Goal: Find specific page/section: Find specific page/section

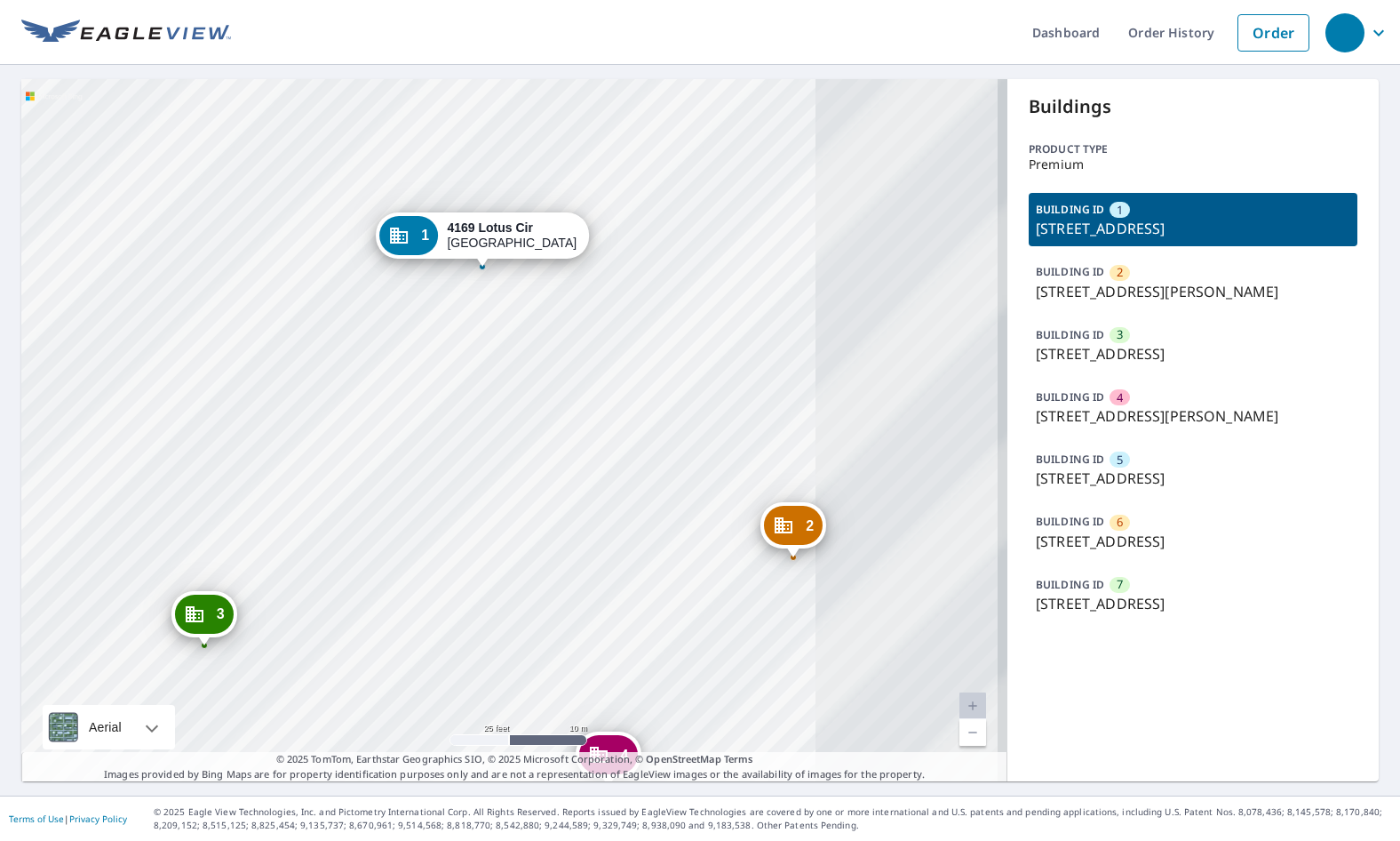
drag, startPoint x: 418, startPoint y: 403, endPoint x: 193, endPoint y: 338, distance: 234.2
click at [188, 339] on div "2 [STREET_ADDRESS][PERSON_NAME] 3 [STREET_ADDRESS] 4 8039 [PERSON_NAME][GEOGRAP…" at bounding box center [514, 431] width 986 height 702
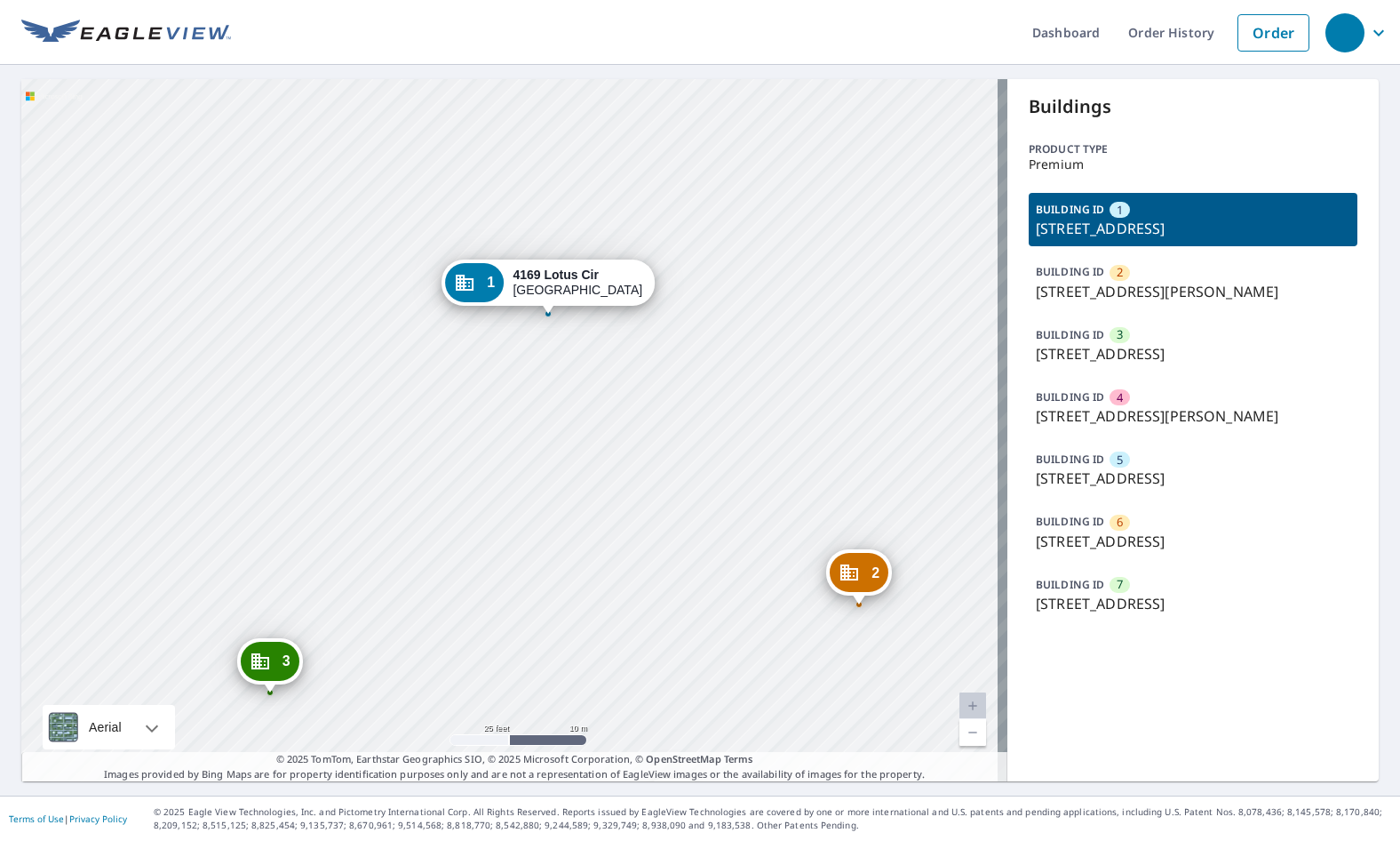
drag, startPoint x: 618, startPoint y: 534, endPoint x: 651, endPoint y: 577, distance: 54.2
click at [646, 576] on div "2 8040 White Jasmine Ct Ellicott City, MD 21043 3 4179 Lotus Cir Ellicott City,…" at bounding box center [514, 431] width 986 height 702
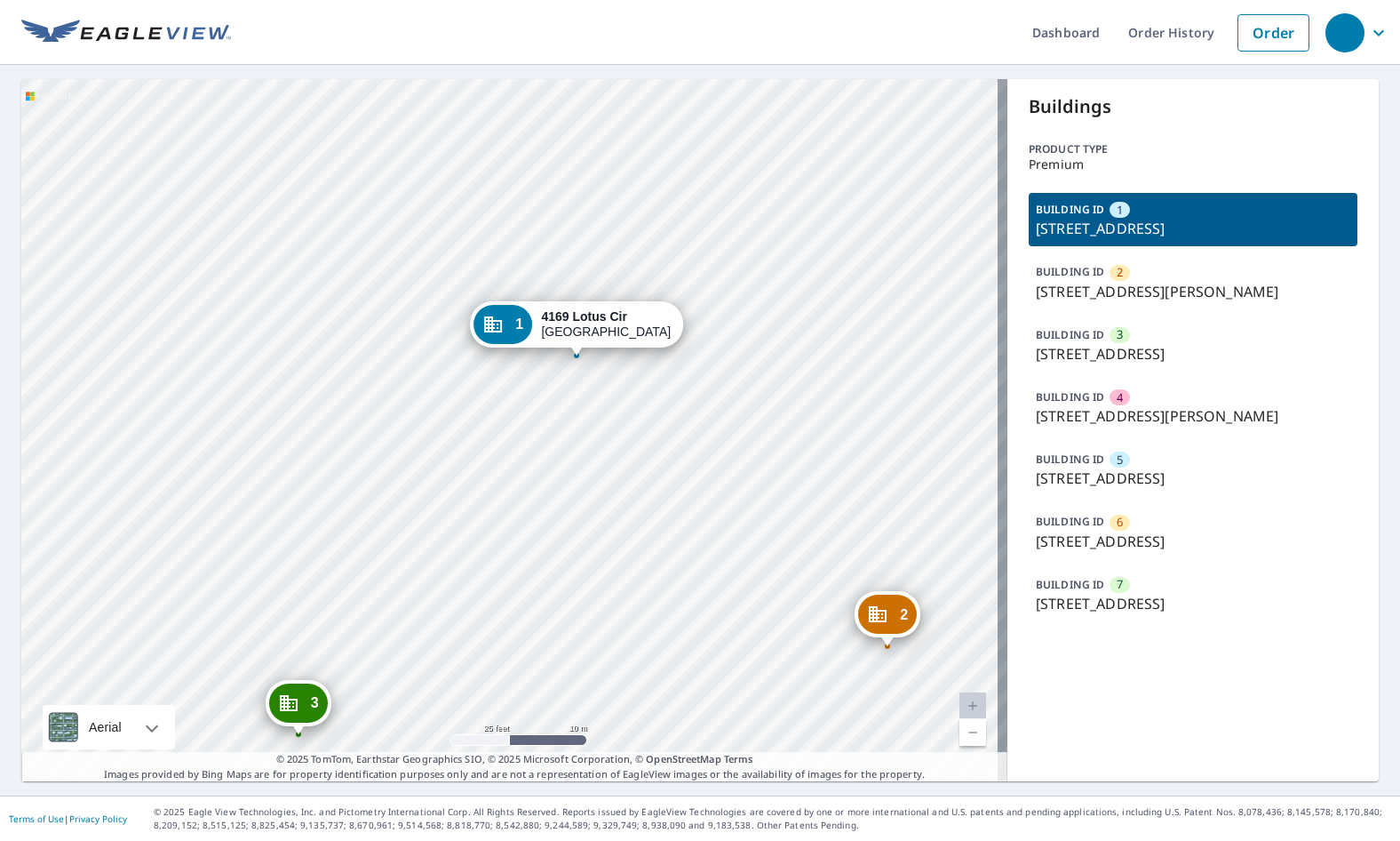
click at [1244, 280] on p "8040 White Jasmine Ct, Ellicott City, MD, 21043" at bounding box center [1193, 291] width 314 height 21
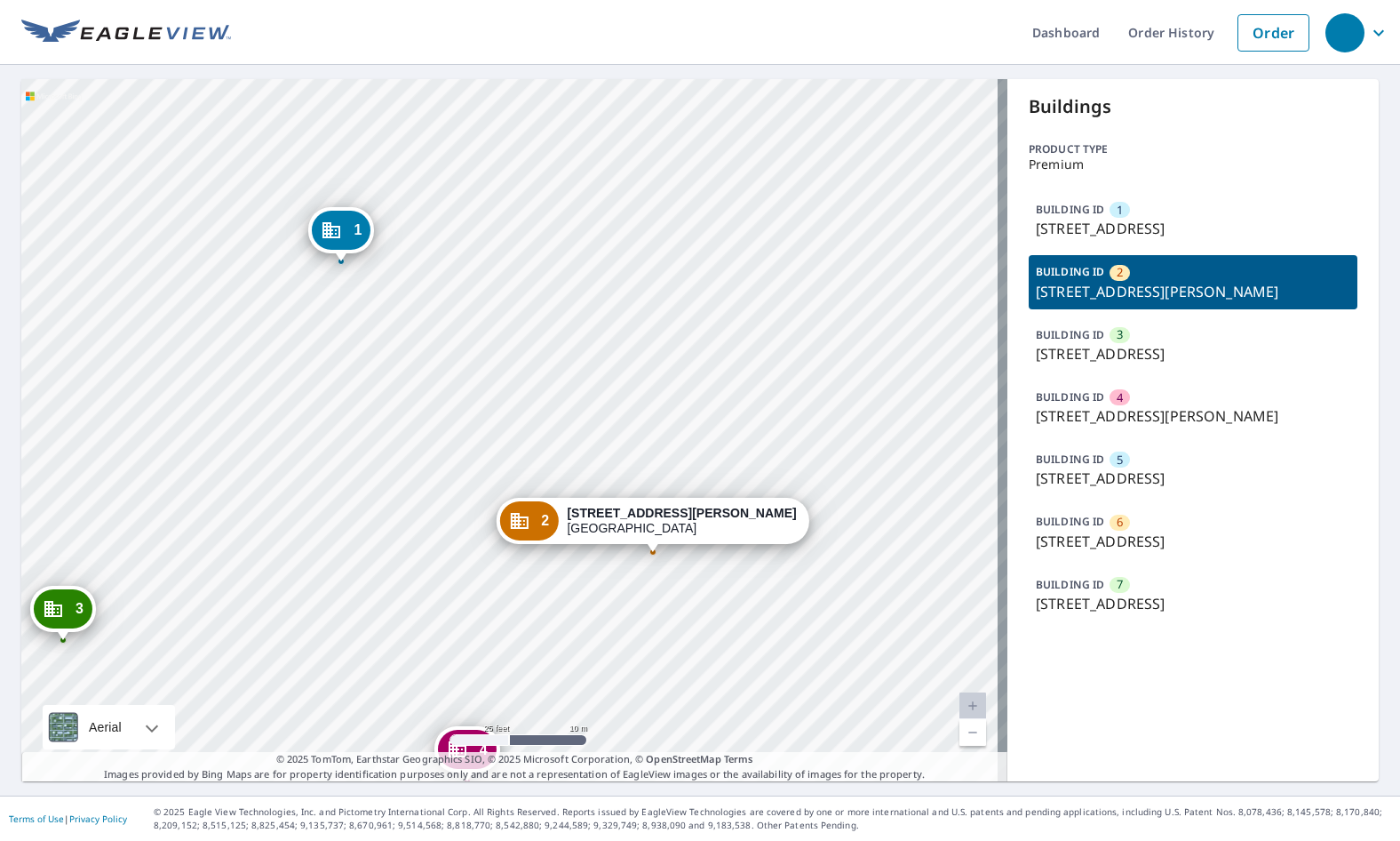
drag, startPoint x: 798, startPoint y: 437, endPoint x: 899, endPoint y: 485, distance: 111.8
click at [899, 485] on div "1 4169 Lotus Cir Ellicott City, MD 21043 3 4179 Lotus Cir Ellicott City, MD 210…" at bounding box center [514, 431] width 986 height 702
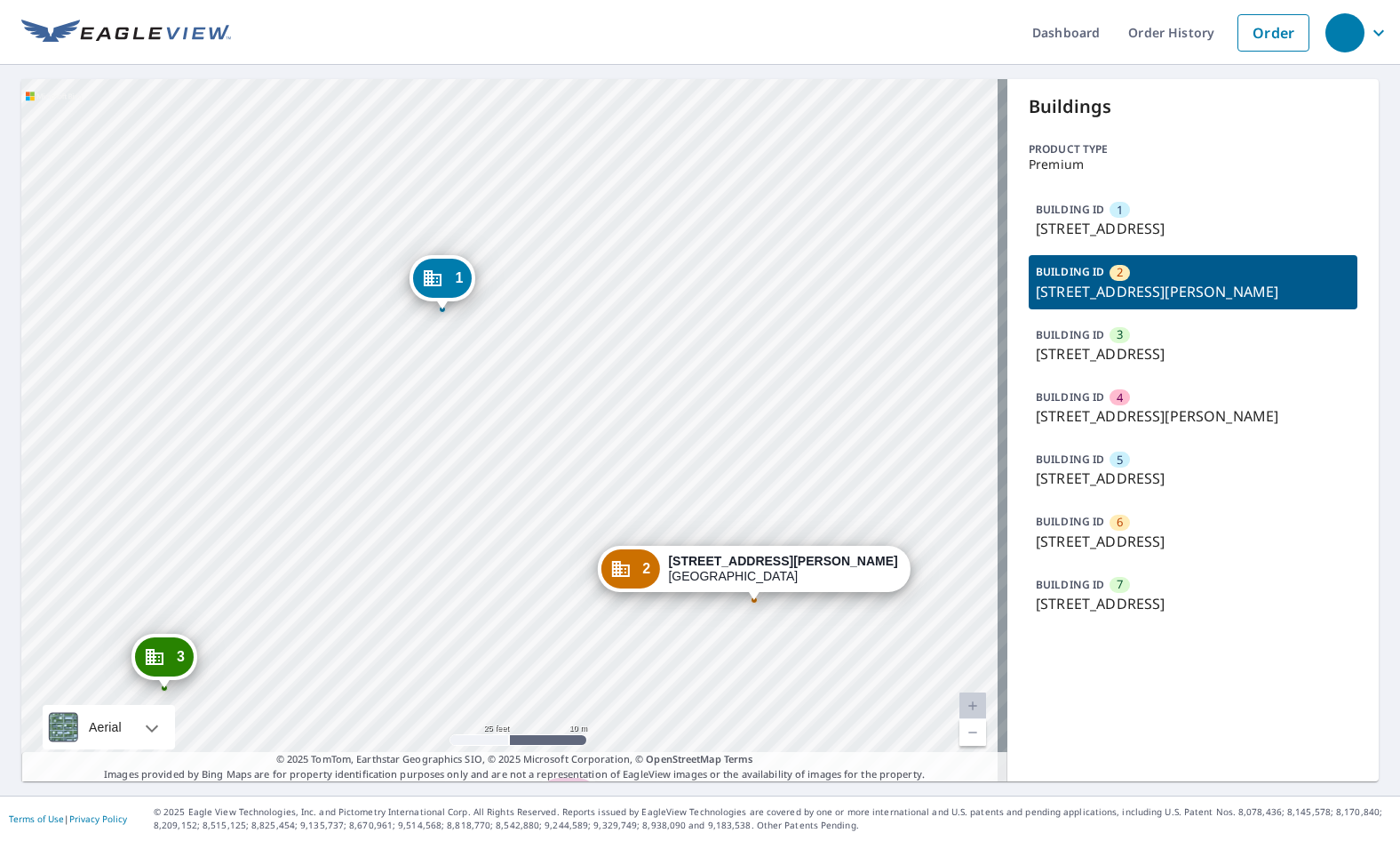
click at [1143, 245] on div "BUILDING ID 1 4169 Lotus Cir, Ellicott City, MD, 21043" at bounding box center [1193, 219] width 329 height 53
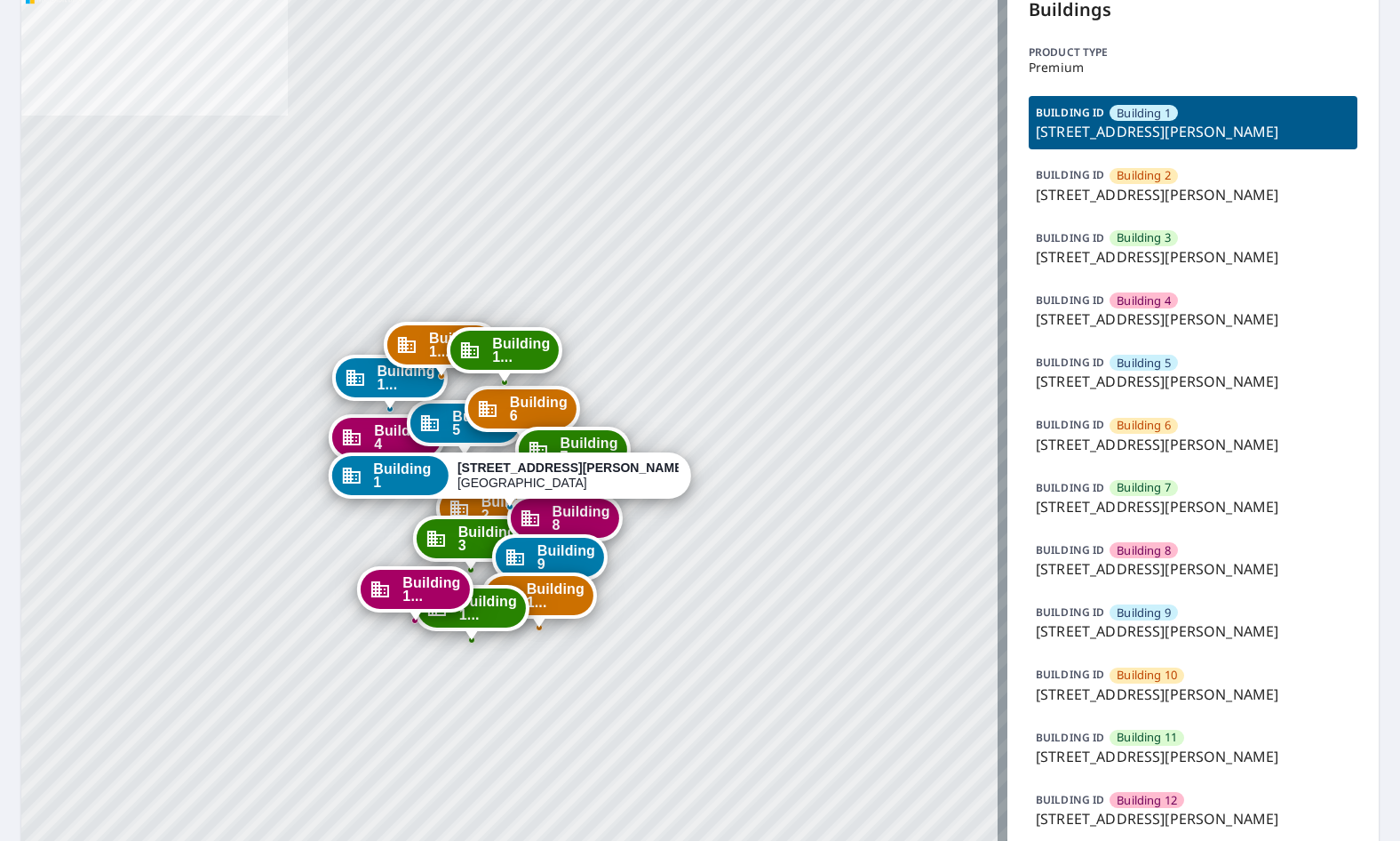
scroll to position [267, 0]
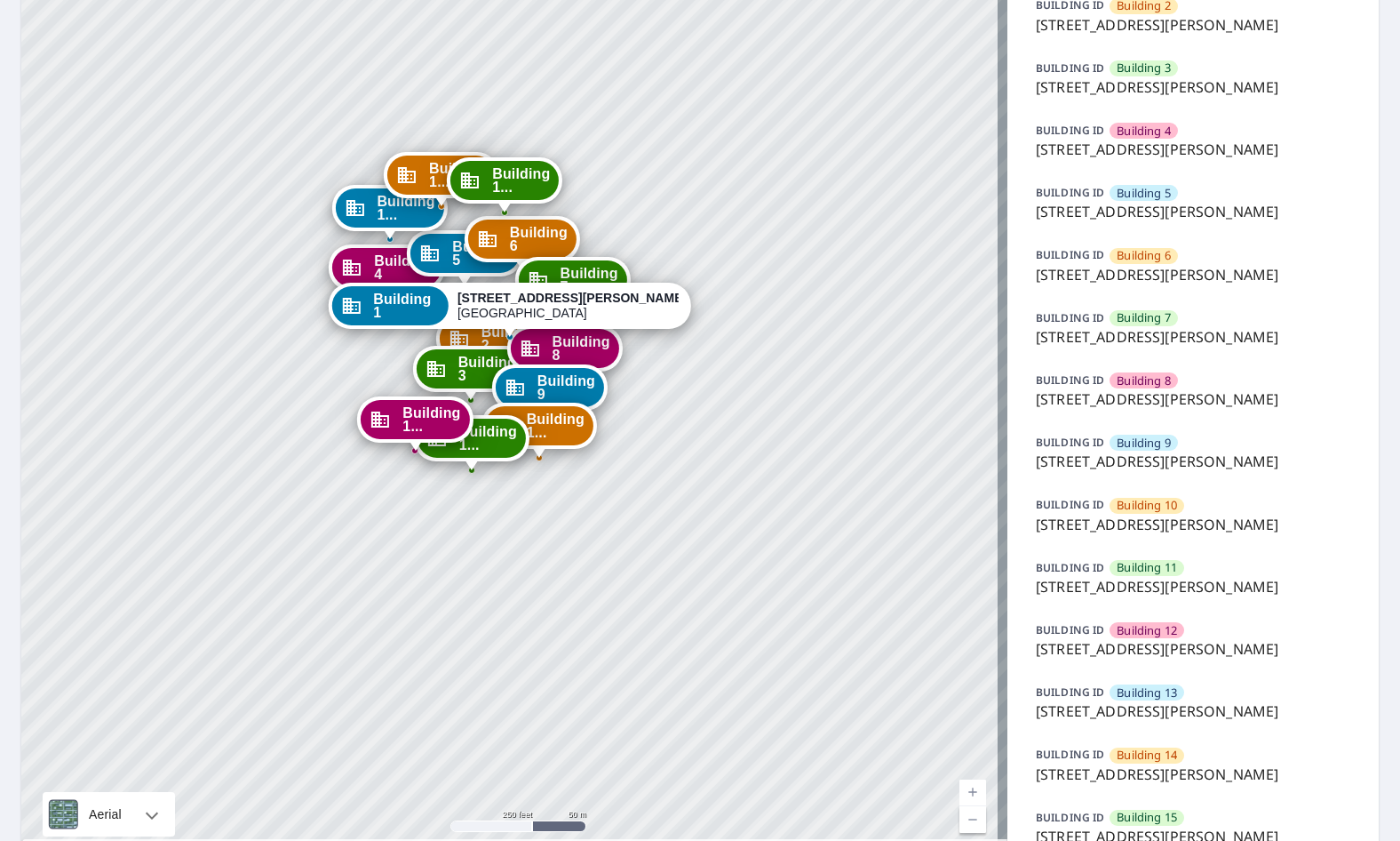
click at [1190, 628] on div "BUILDING ID Building 12 19199 Jackson Court, Elk River, MN, 55330" at bounding box center [1193, 639] width 329 height 53
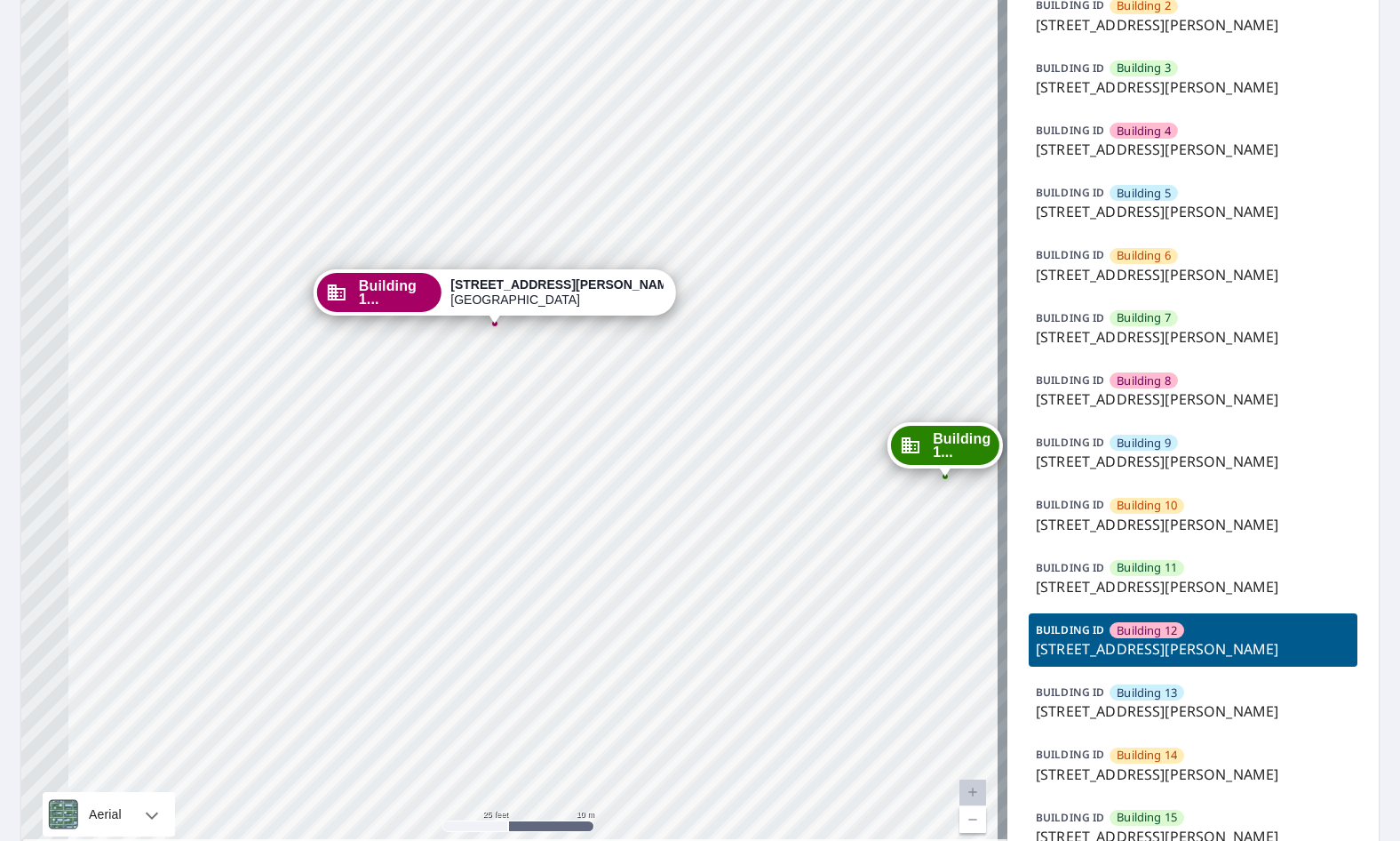
drag, startPoint x: 338, startPoint y: 387, endPoint x: 609, endPoint y: 450, distance: 278.2
click at [609, 450] on div "Building 1 19199 Jackson Court Elk River, MN 55330 Building 2 19199 Jackson Cou…" at bounding box center [514, 340] width 986 height 1055
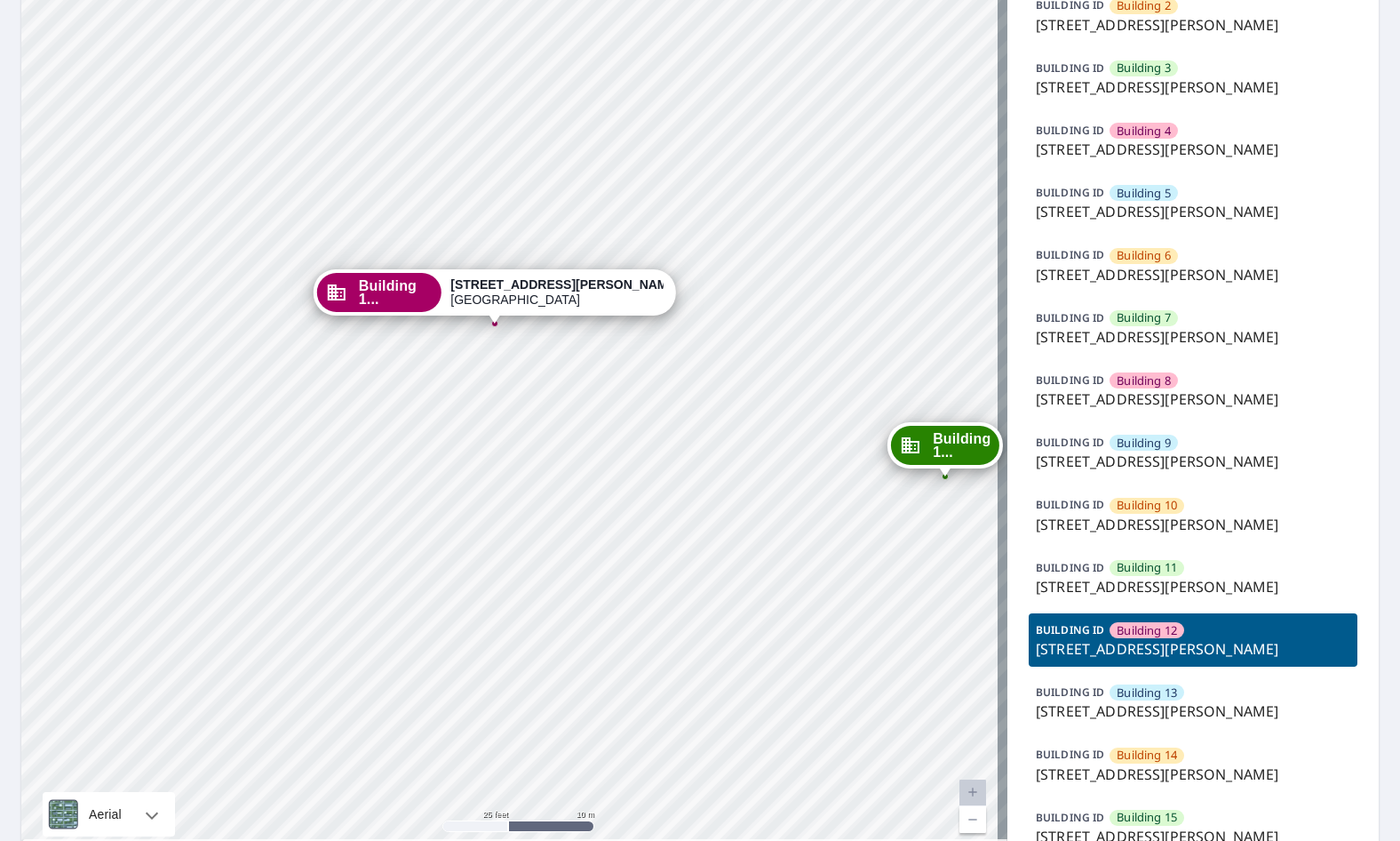
click at [1149, 637] on span "Building 12" at bounding box center [1146, 630] width 60 height 16
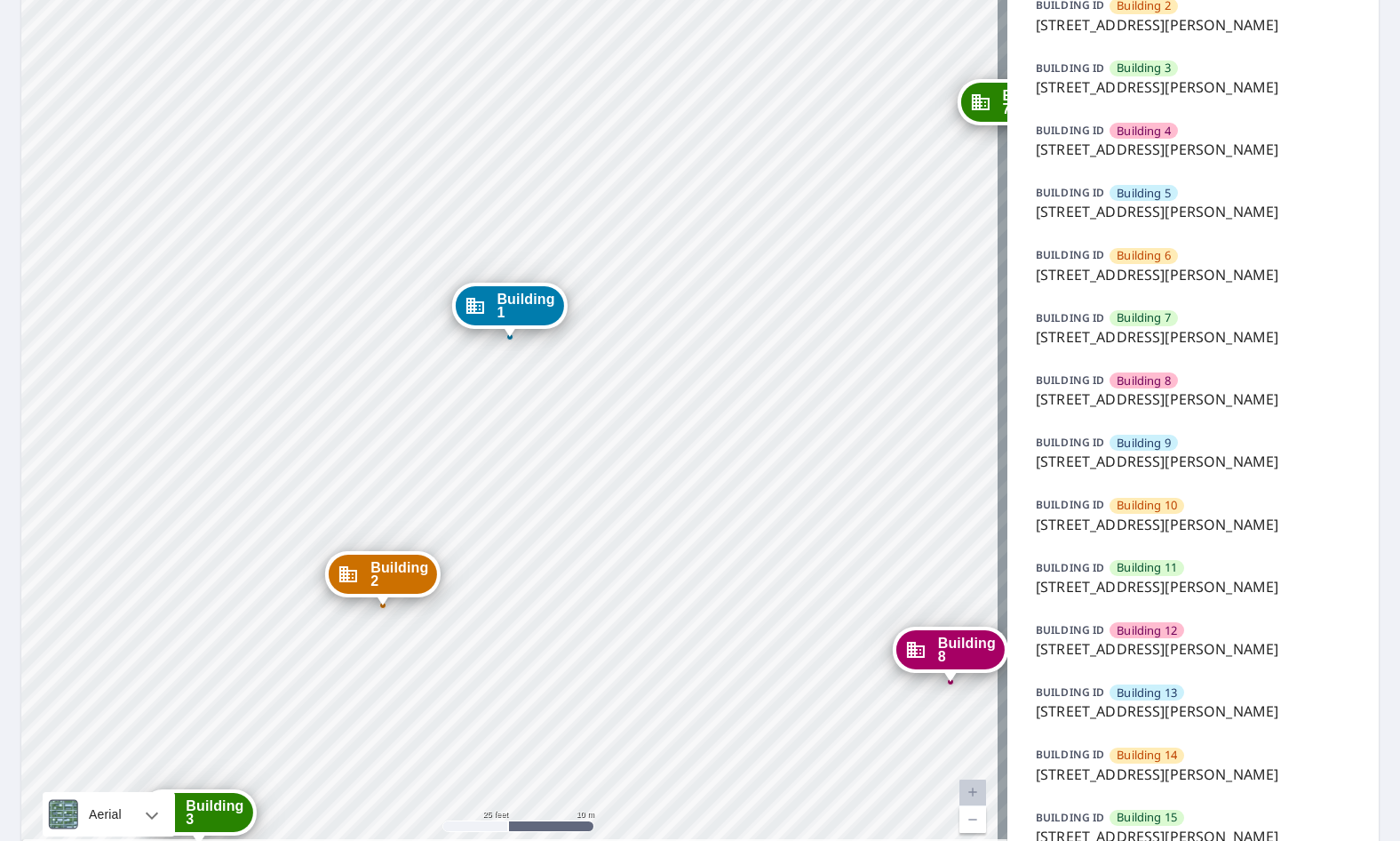
click at [1149, 637] on span "Building 12" at bounding box center [1146, 630] width 60 height 16
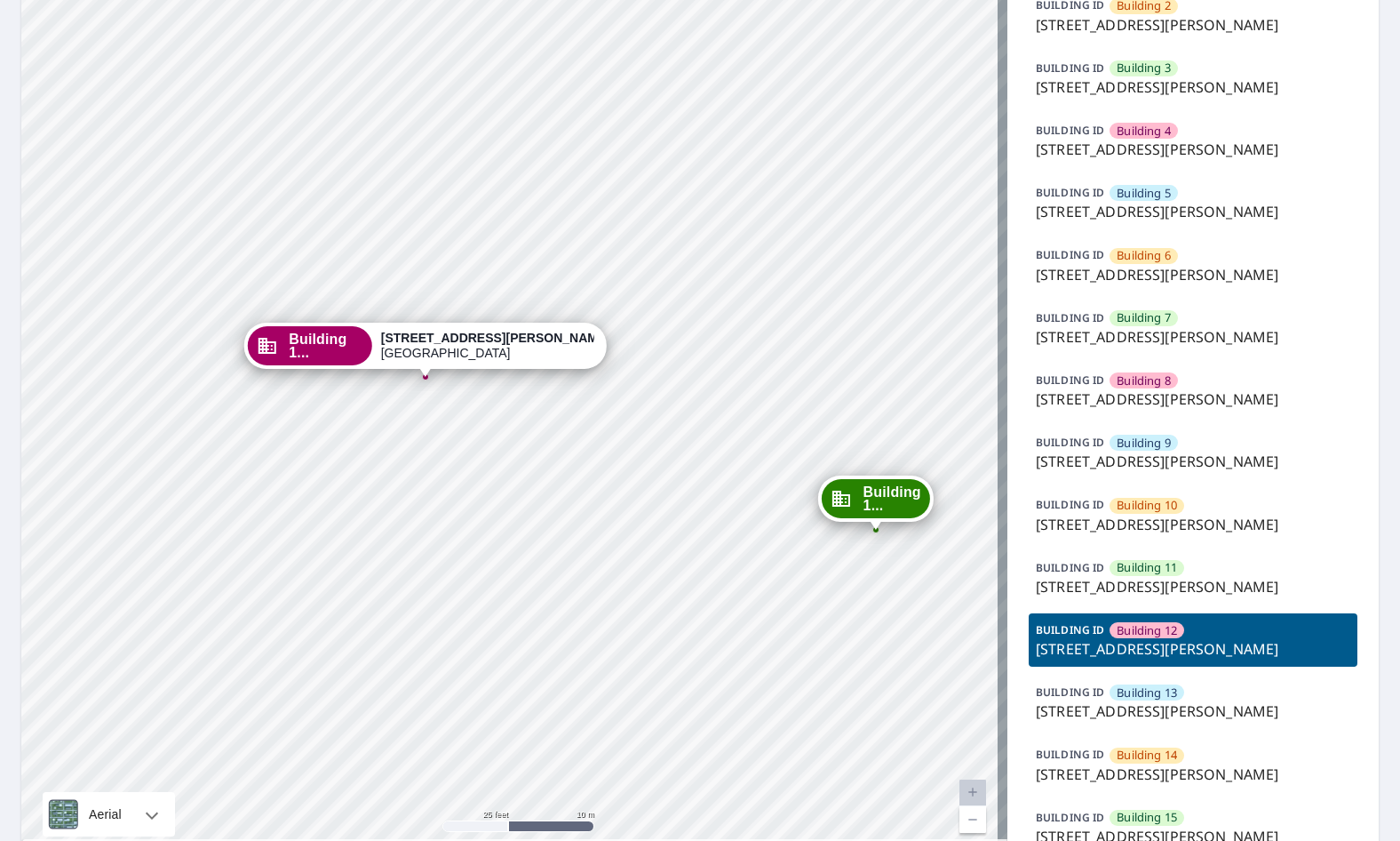
drag, startPoint x: 592, startPoint y: 433, endPoint x: 506, endPoint y: 472, distance: 94.4
click at [506, 472] on div "Building 1 19199 Jackson Court Elk River, MN 55330 Building 2 19199 Jackson Cou…" at bounding box center [514, 340] width 986 height 1055
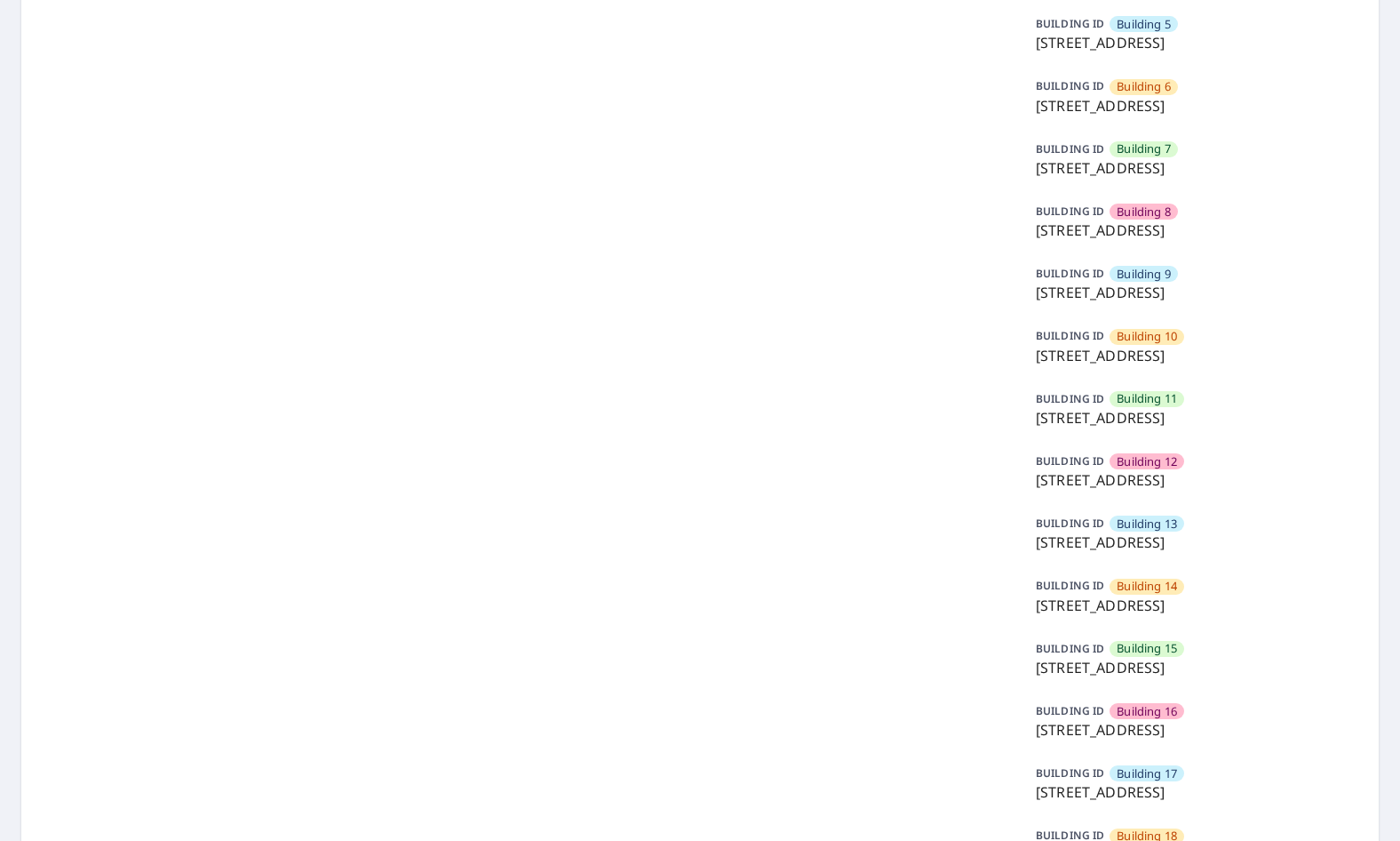
scroll to position [444, 0]
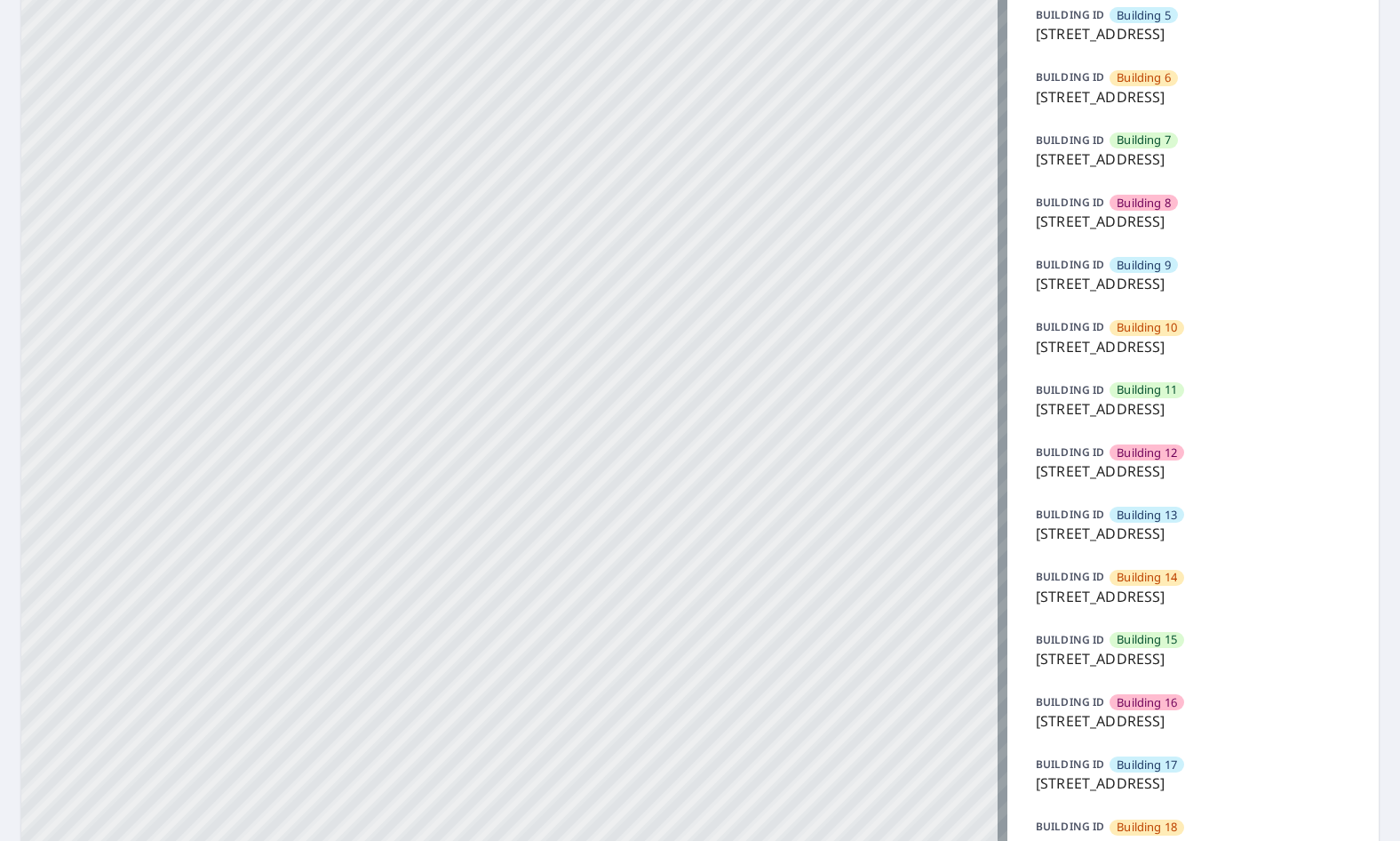
click at [1129, 461] on span "Building 12" at bounding box center [1146, 452] width 60 height 16
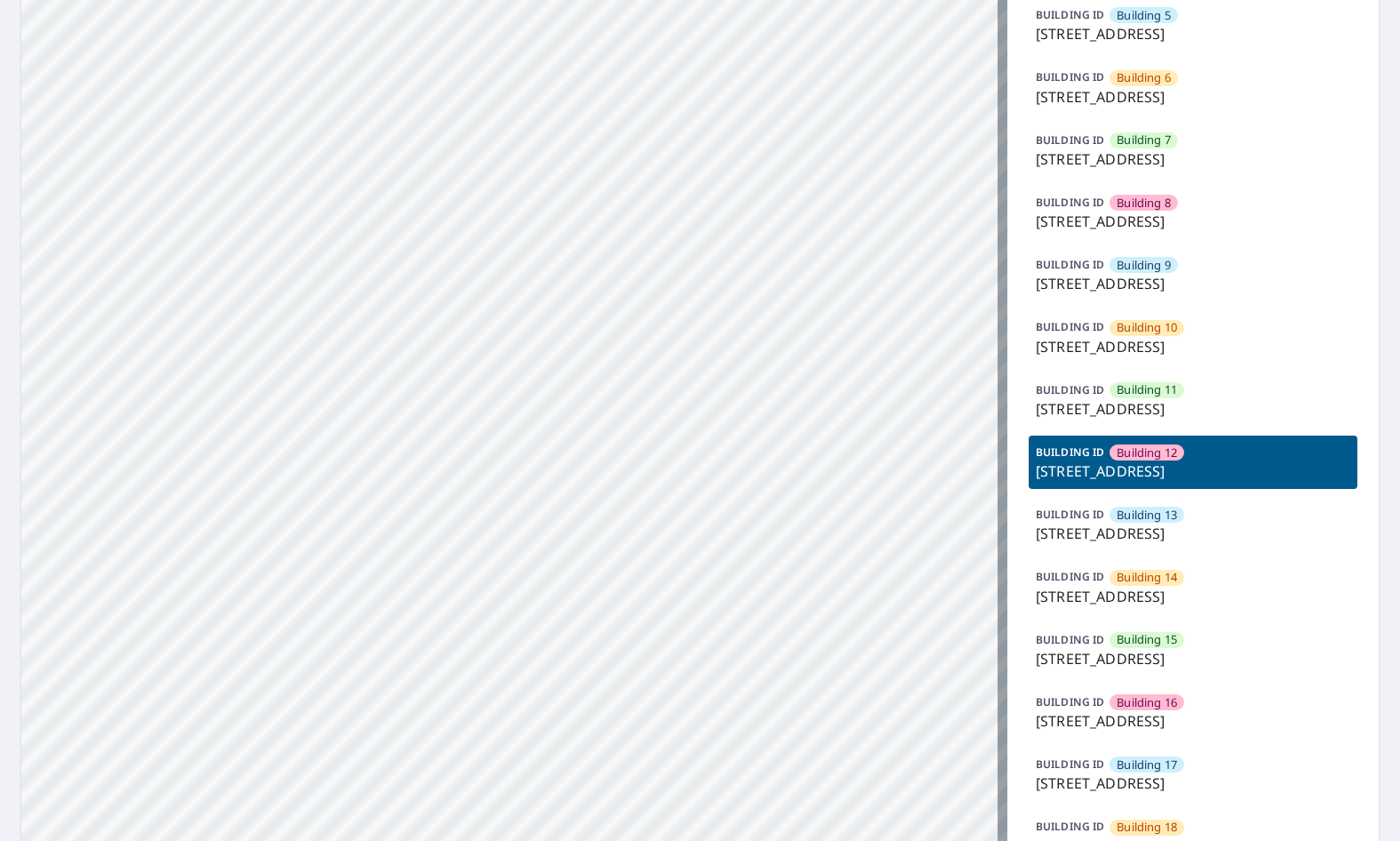
click at [1193, 481] on p "7627 East 37th Street North, Wichita, KS, 67226" at bounding box center [1193, 470] width 314 height 21
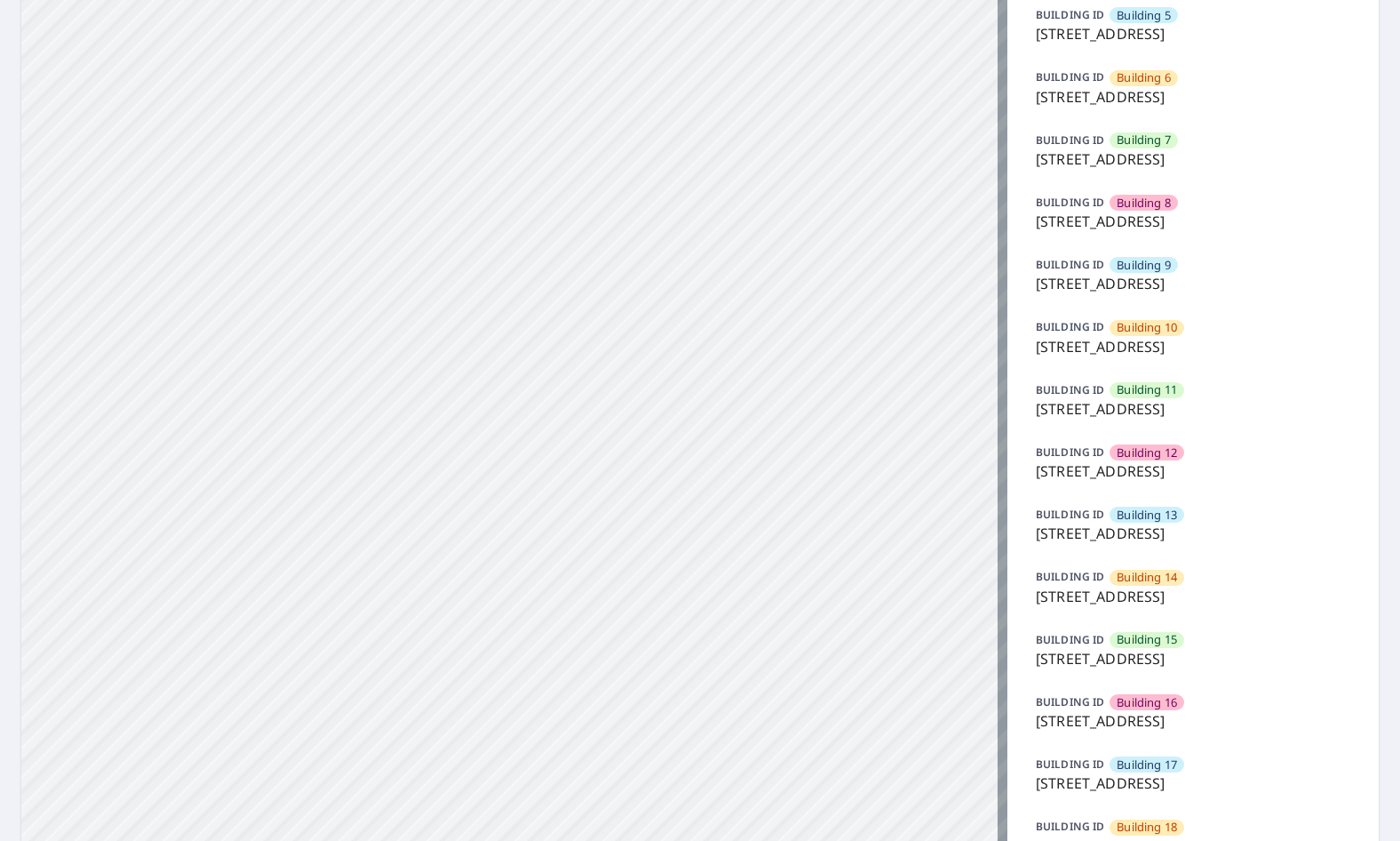
click at [1193, 481] on p "7627 East 37th Street North, Wichita, KS, 67226" at bounding box center [1193, 470] width 314 height 21
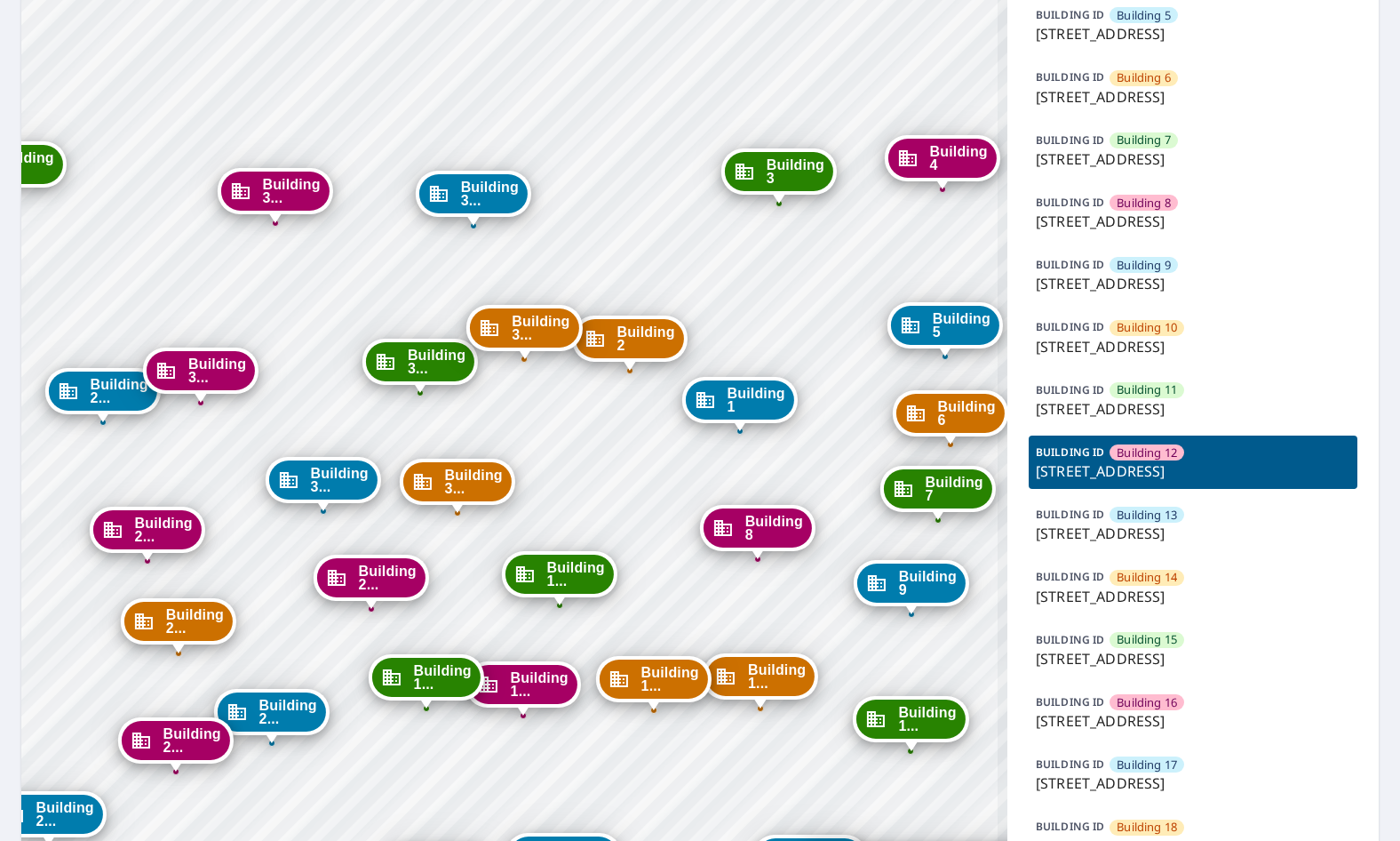
drag, startPoint x: 830, startPoint y: 336, endPoint x: 700, endPoint y: -59, distance: 415.8
click at [700, 0] on html "Dashboard Order History Order Building 1 7627 East 37th Street North Wichita, K…" at bounding box center [700, 420] width 1400 height 841
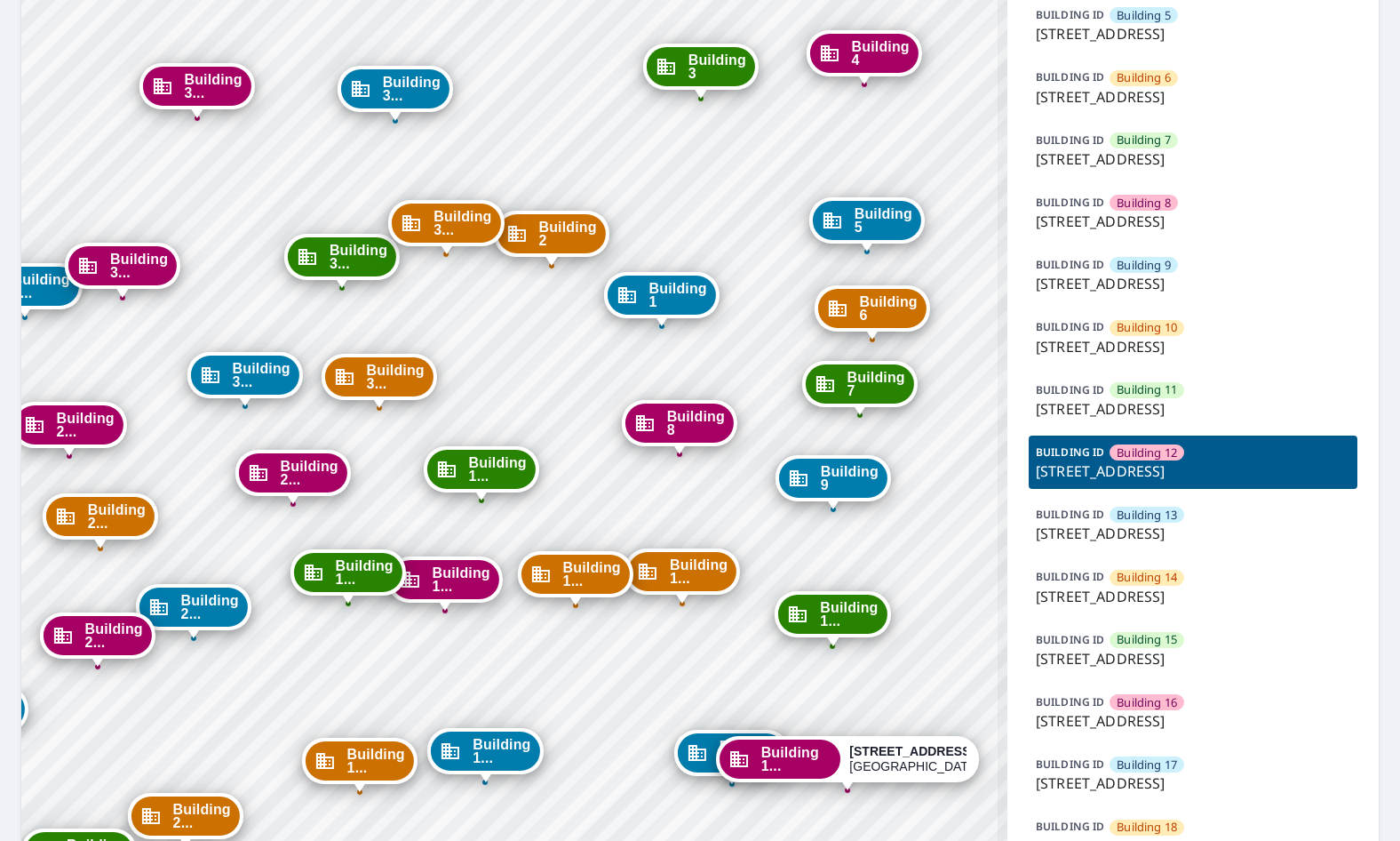
drag, startPoint x: 699, startPoint y: 44, endPoint x: 695, endPoint y: 15, distance: 29.3
click at [696, 44] on div "Building 3 7627 East 37th Street North Wichita, KS 67226" at bounding box center [700, 67] width 115 height 47
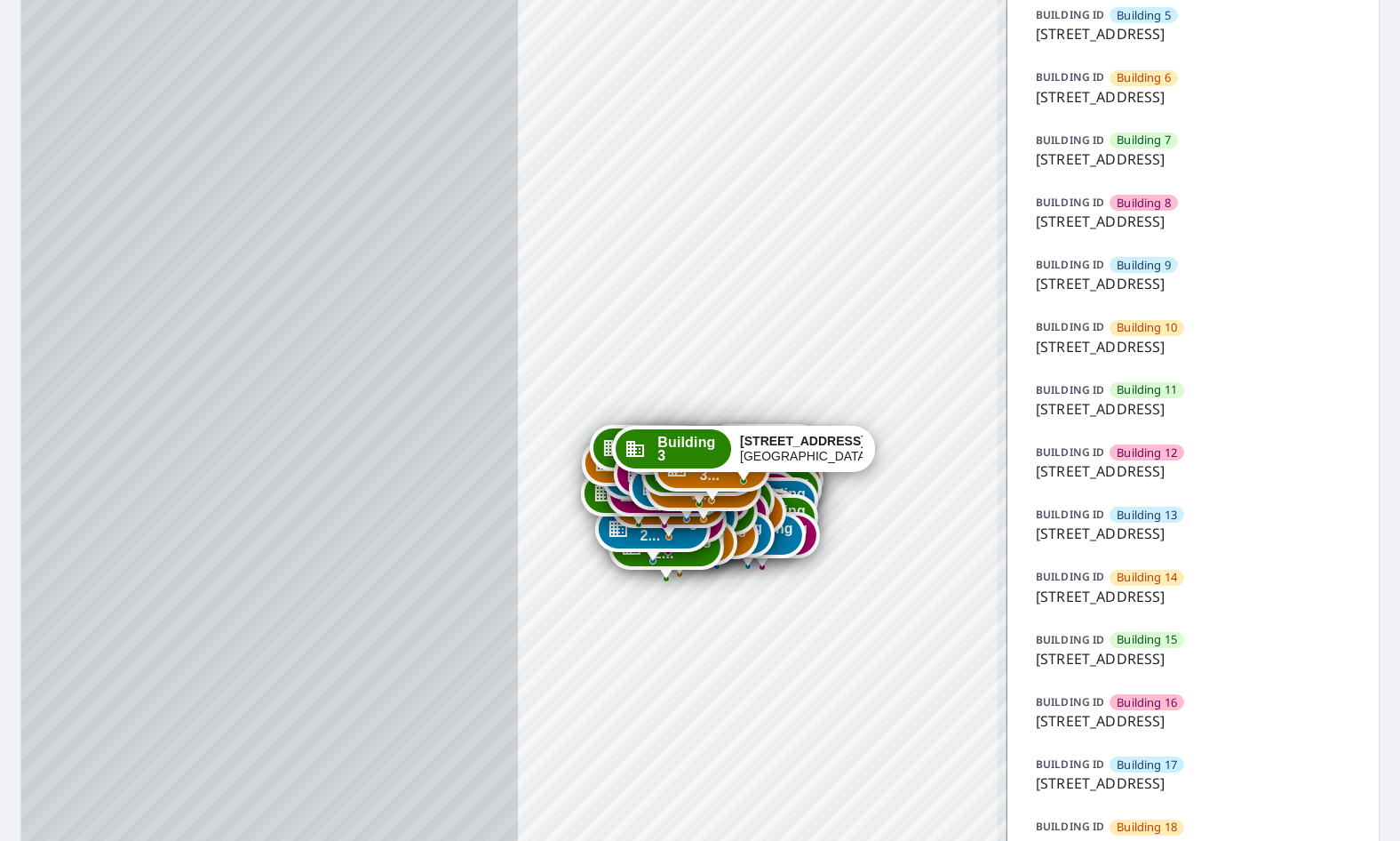
drag, startPoint x: 815, startPoint y: 439, endPoint x: 800, endPoint y: 359, distance: 81.4
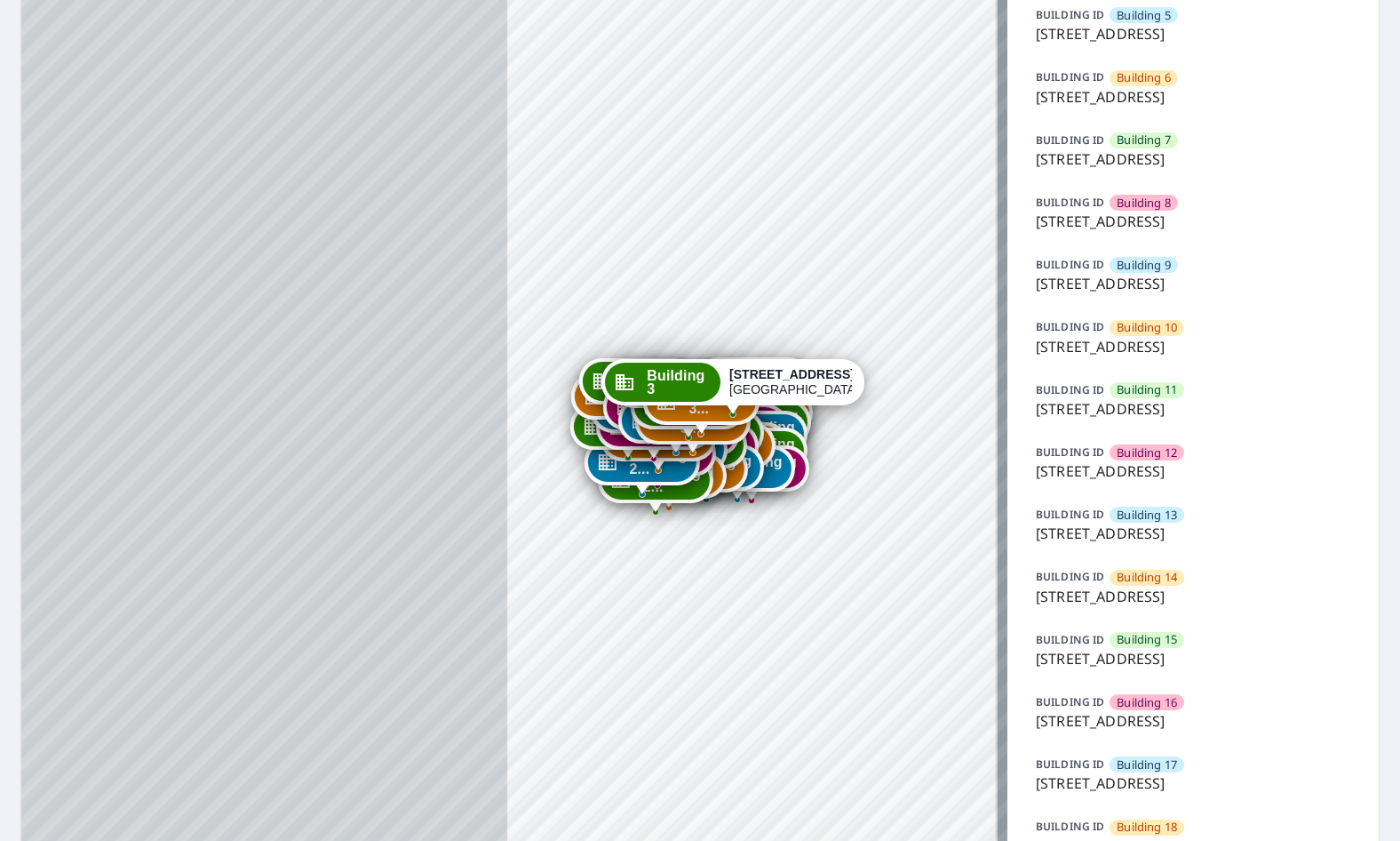
click at [1164, 481] on p "7627 East 37th Street North, Wichita, KS, 67226" at bounding box center [1193, 470] width 314 height 21
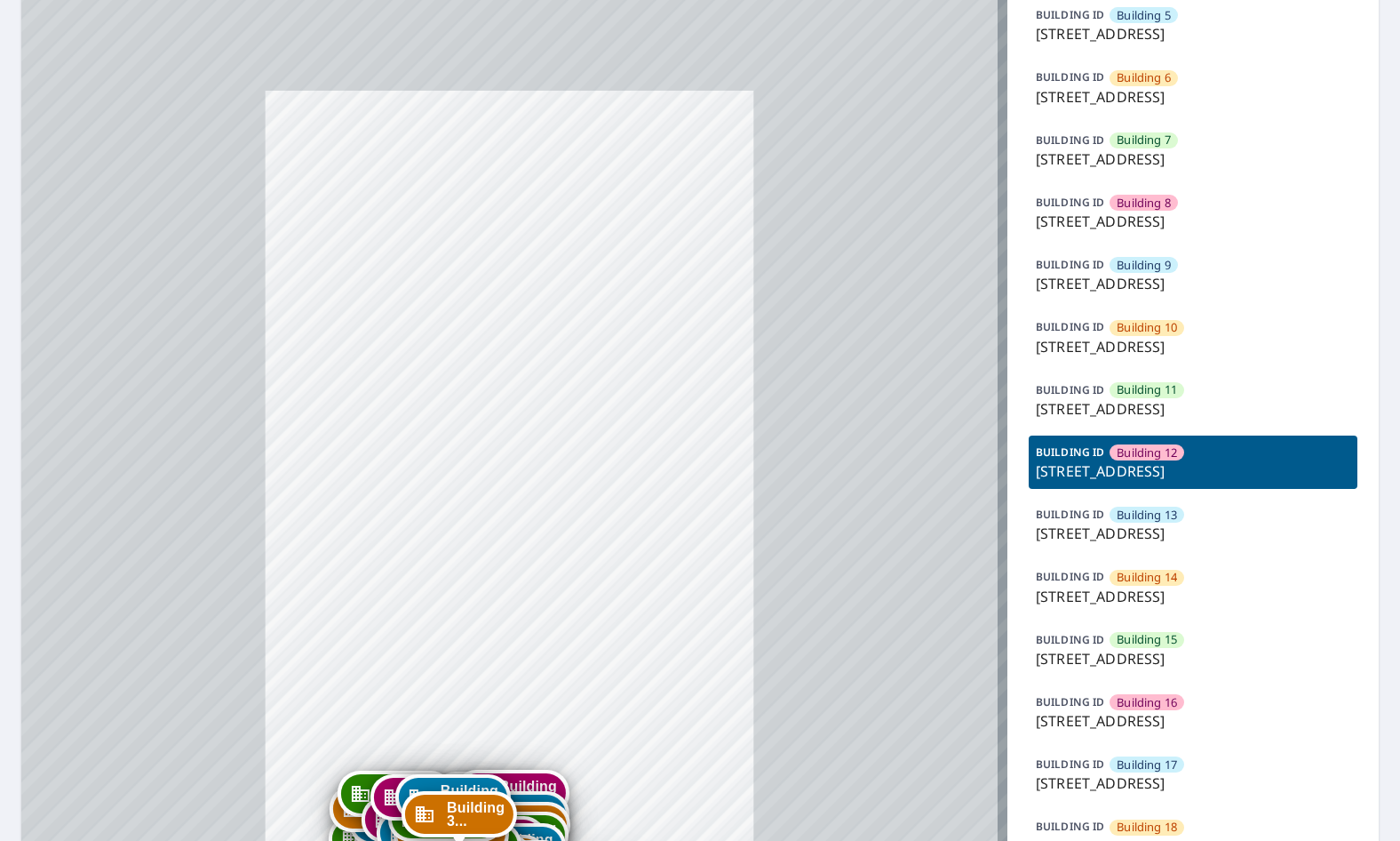
drag, startPoint x: 715, startPoint y: 634, endPoint x: 714, endPoint y: 227, distance: 407.0
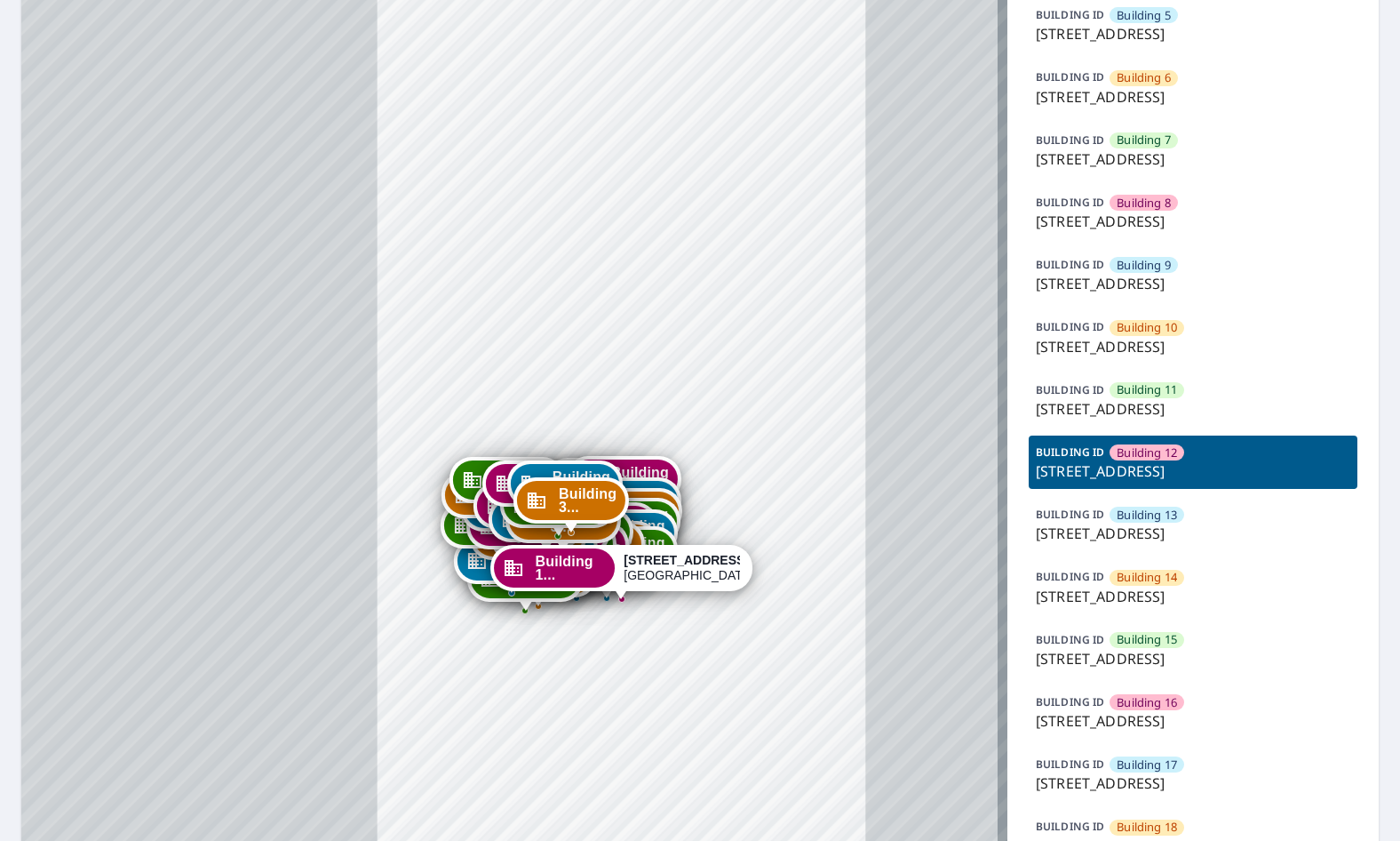
drag, startPoint x: 684, startPoint y: 469, endPoint x: 701, endPoint y: 423, distance: 49.0
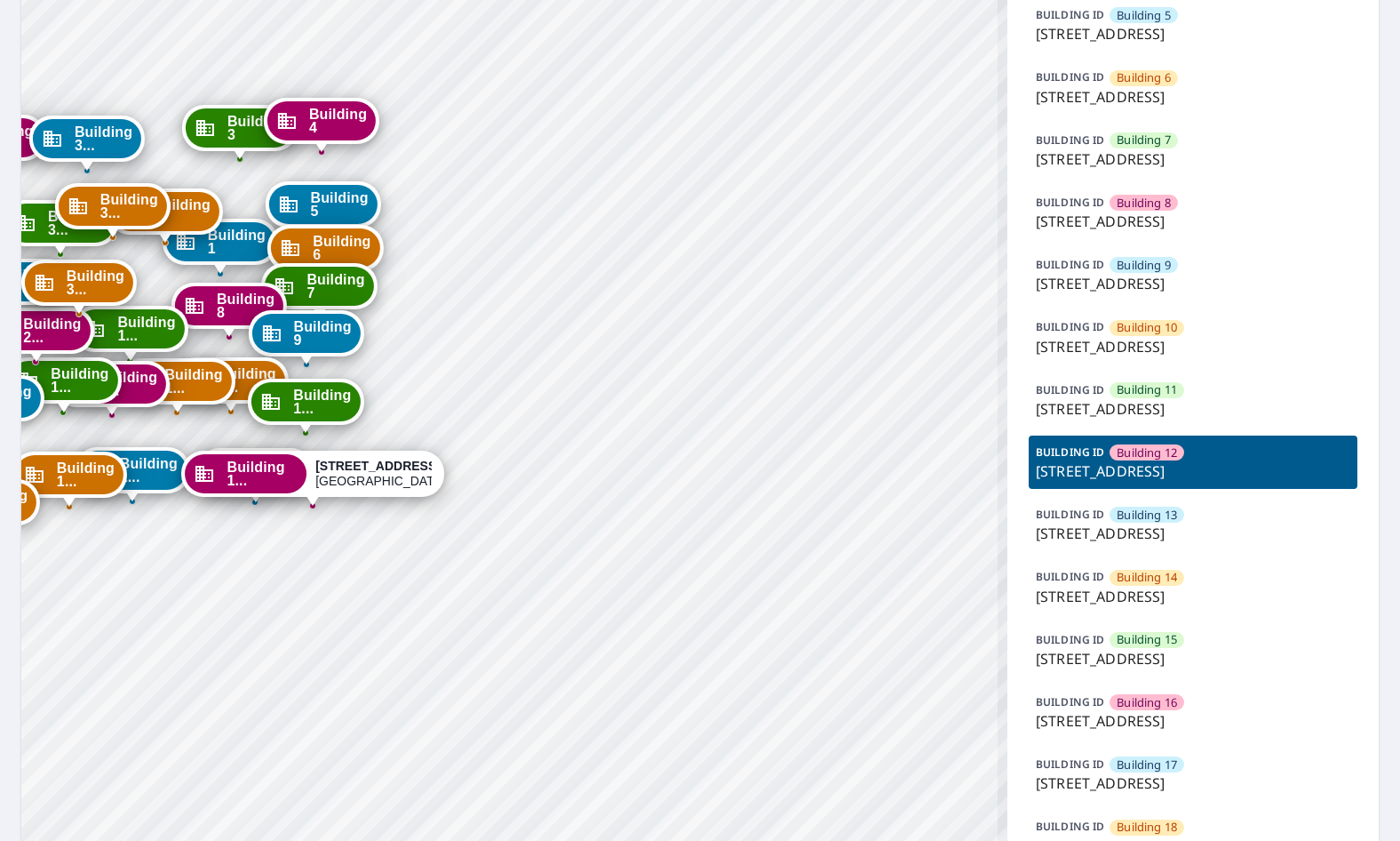
drag, startPoint x: 510, startPoint y: 501, endPoint x: 795, endPoint y: 545, distance: 288.4
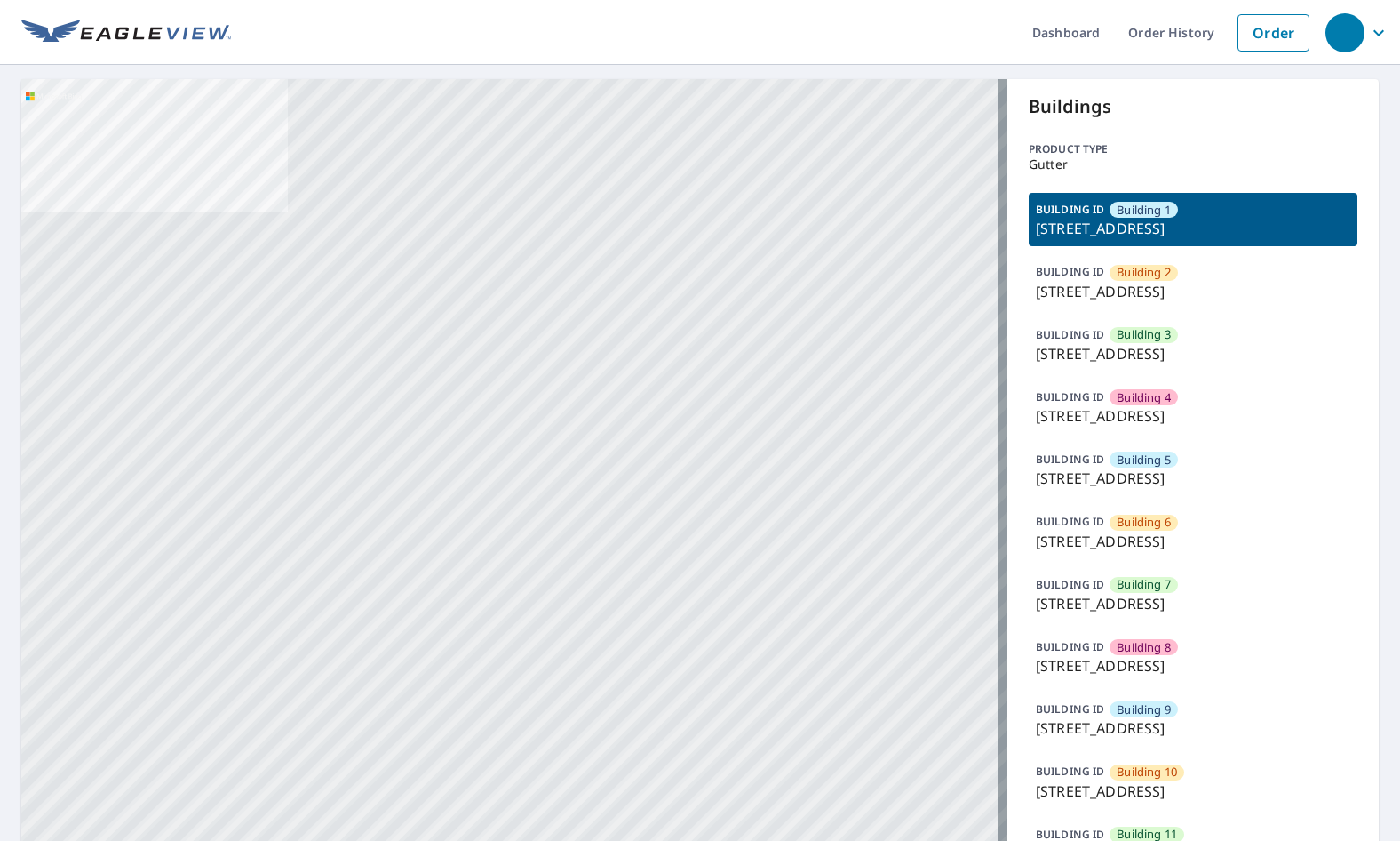
click at [1150, 676] on p "[STREET_ADDRESS]" at bounding box center [1193, 665] width 314 height 21
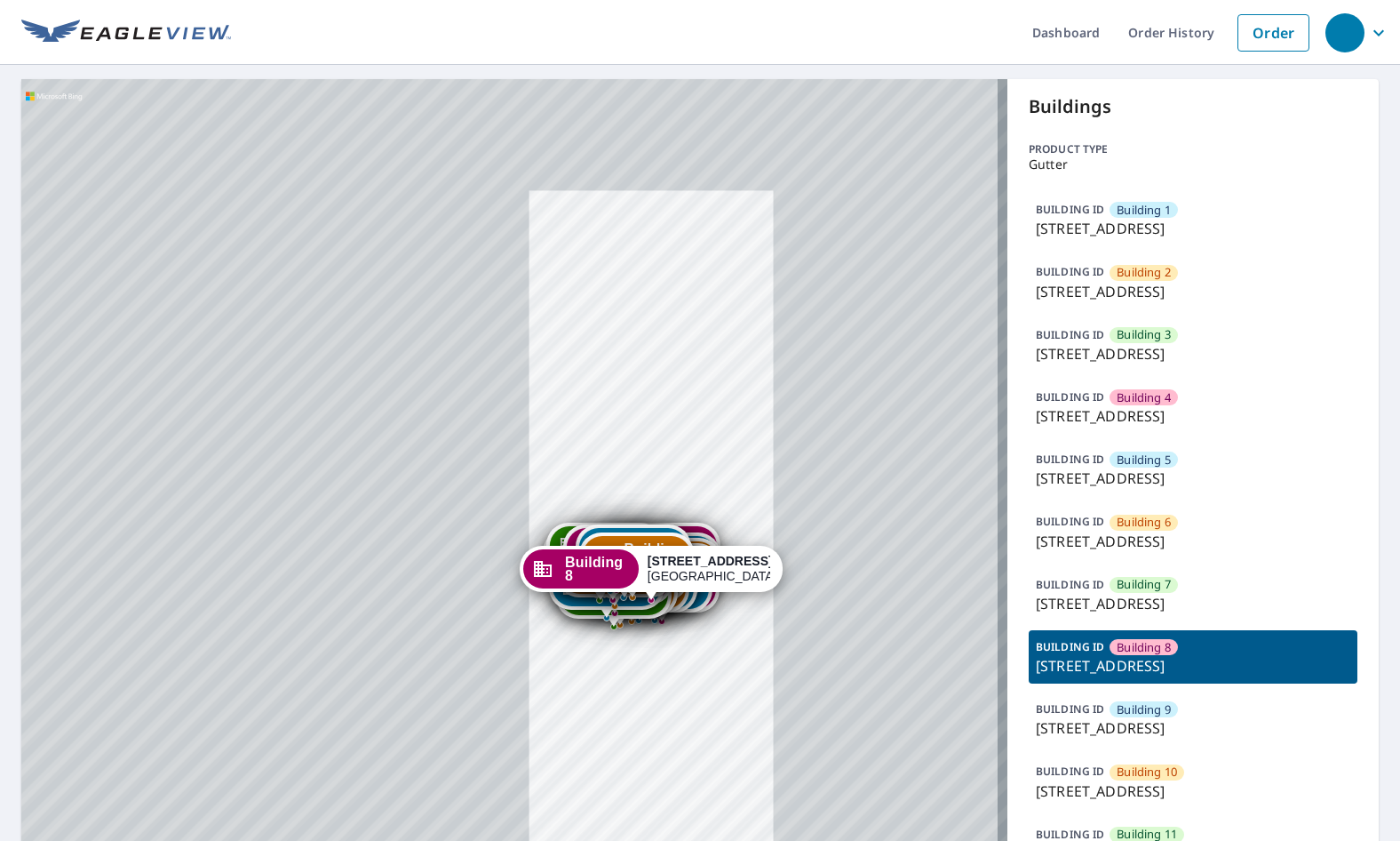
drag, startPoint x: 620, startPoint y: 474, endPoint x: 654, endPoint y: 246, distance: 230.5
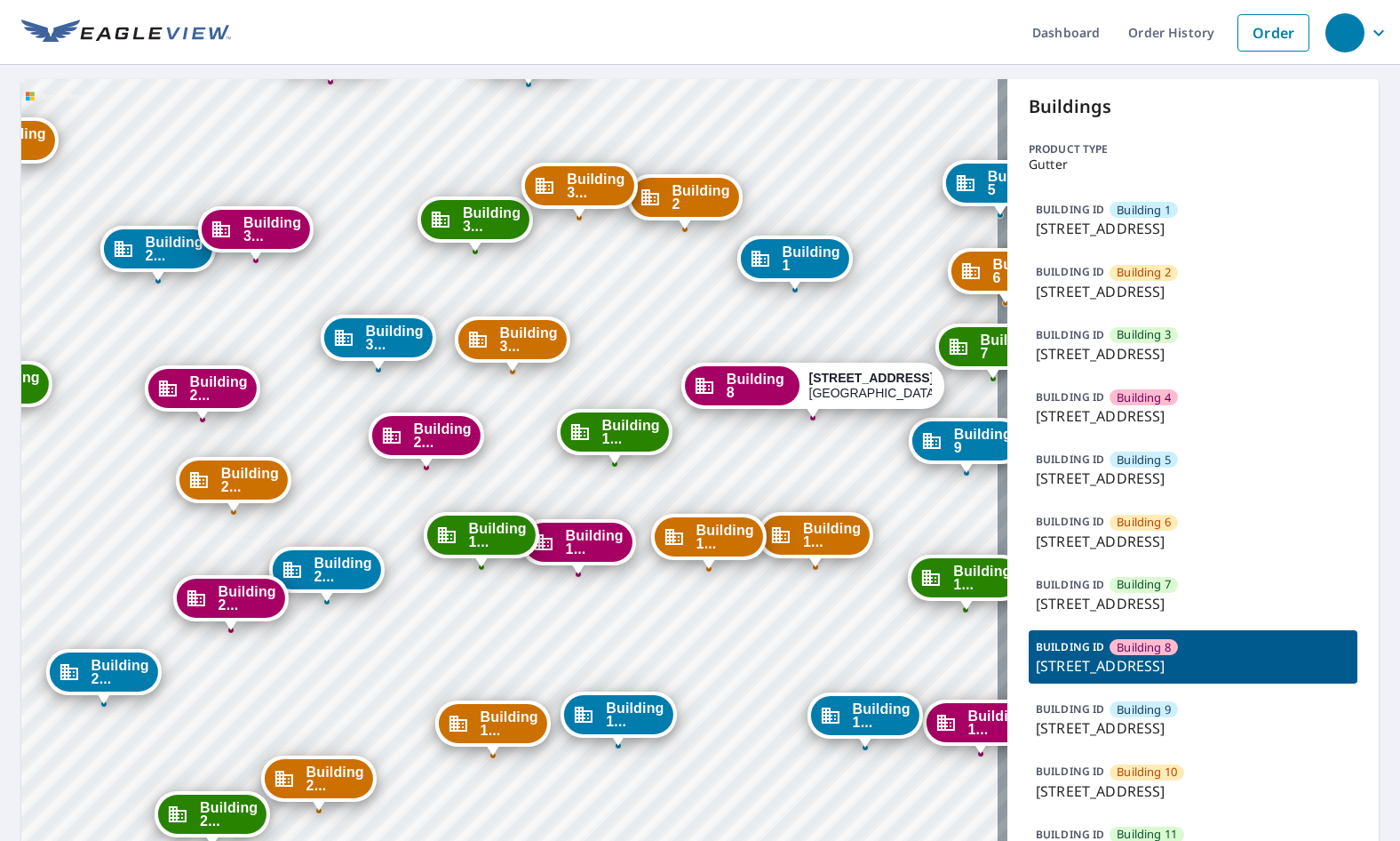
drag, startPoint x: 795, startPoint y: 540, endPoint x: 653, endPoint y: 288, distance: 289.3
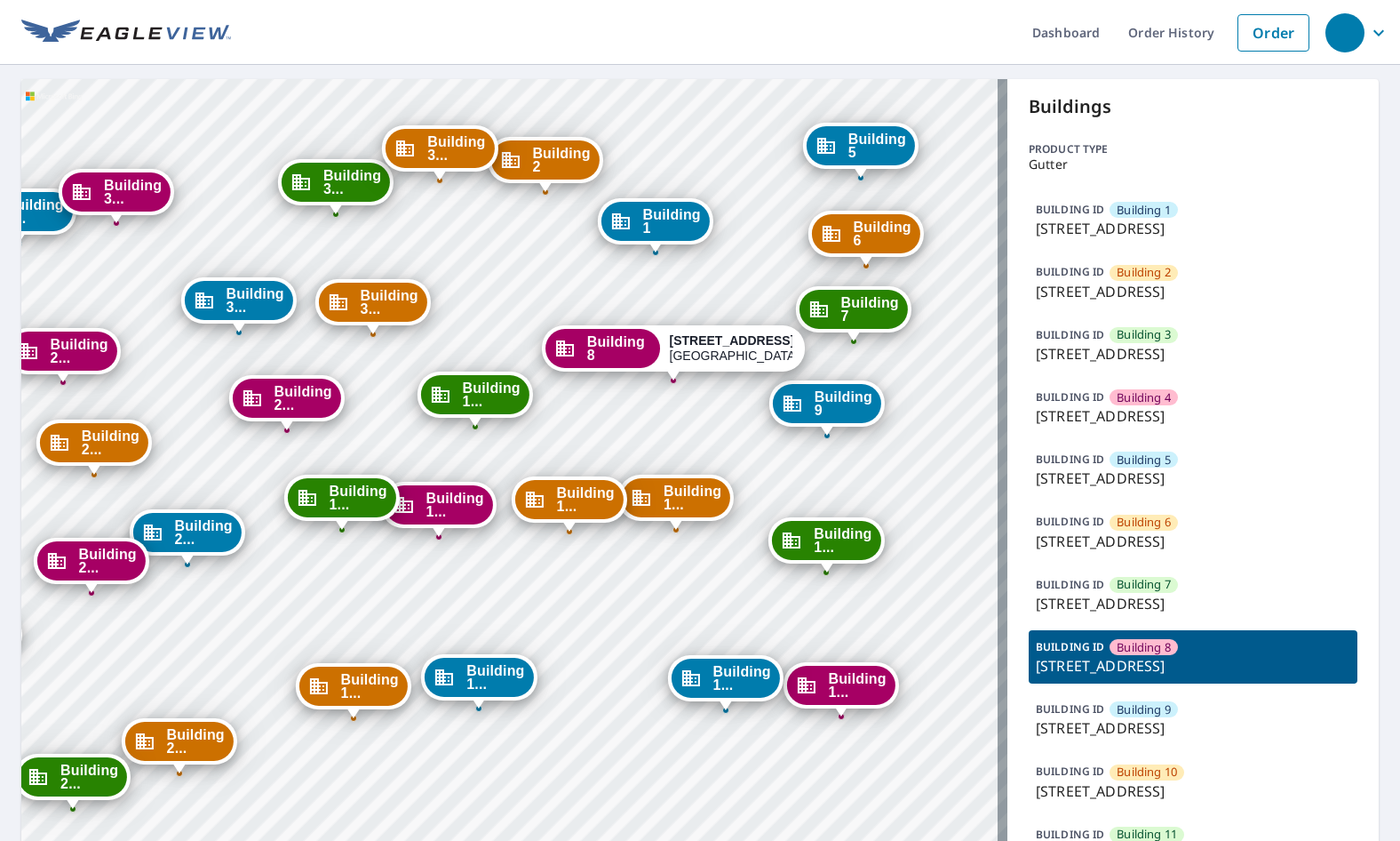
drag, startPoint x: 751, startPoint y: 451, endPoint x: 698, endPoint y: 444, distance: 53.5
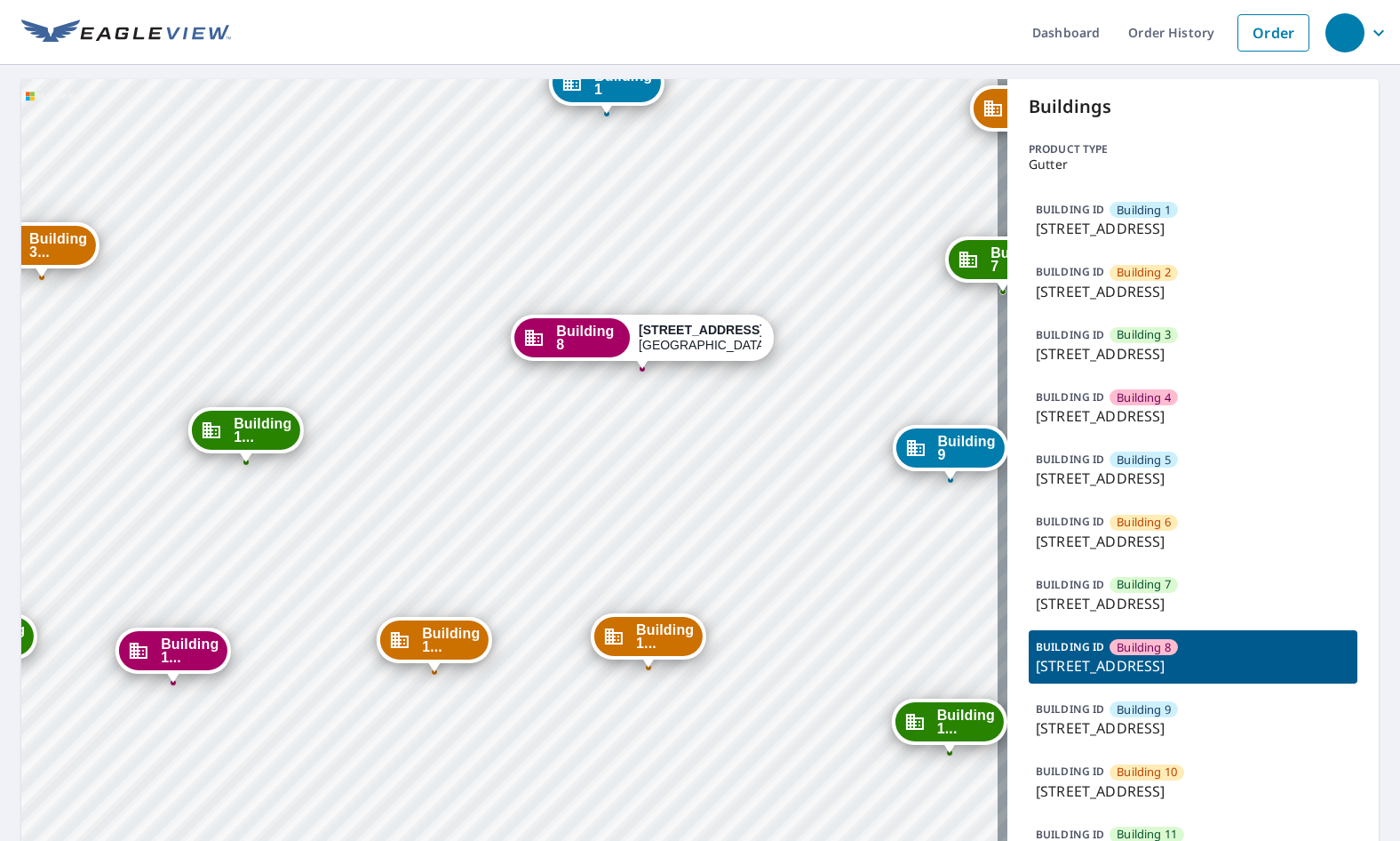
drag, startPoint x: 767, startPoint y: 449, endPoint x: 735, endPoint y: 460, distance: 33.8
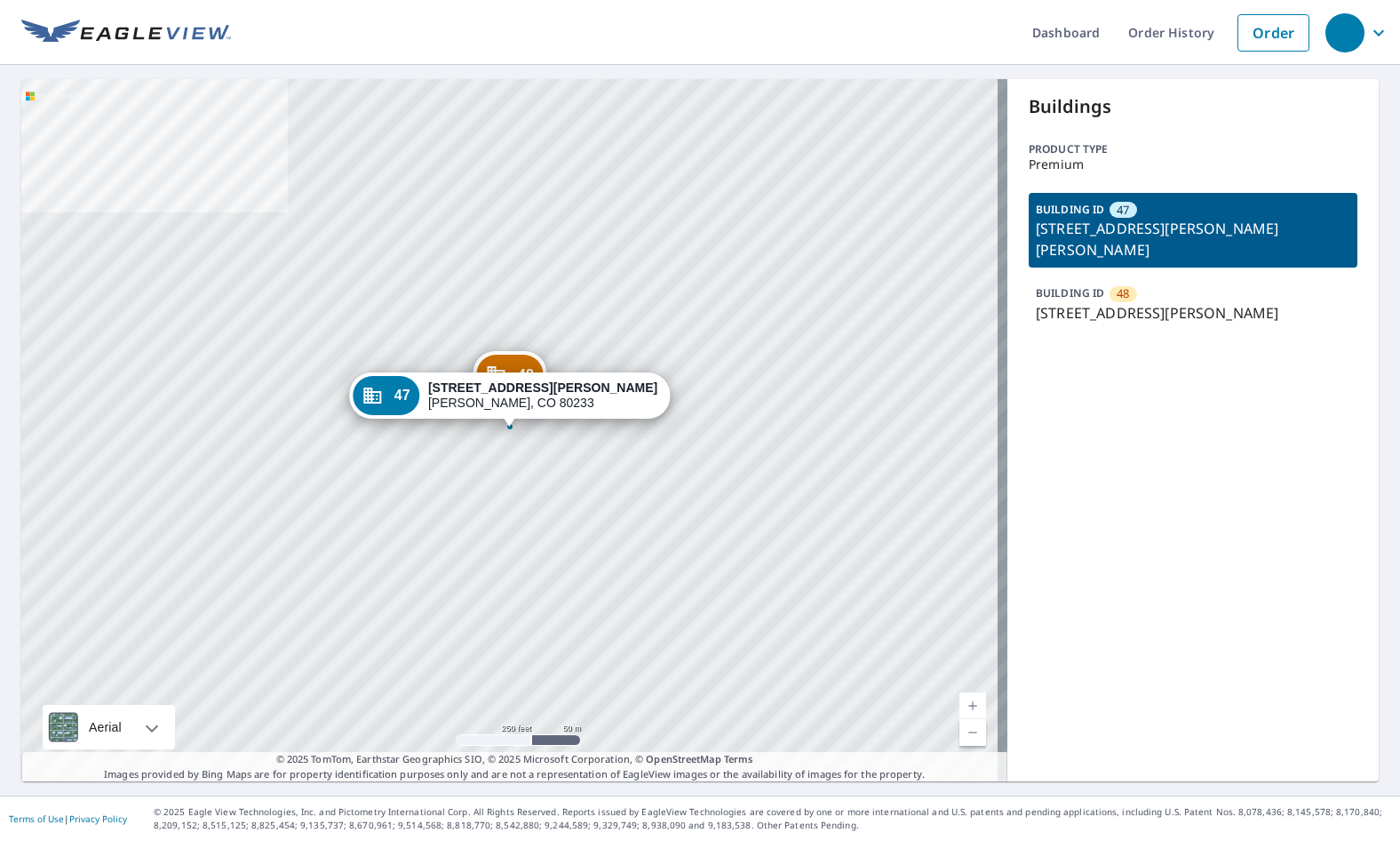
click at [1077, 302] on p "[STREET_ADDRESS][PERSON_NAME]" at bounding box center [1193, 312] width 314 height 21
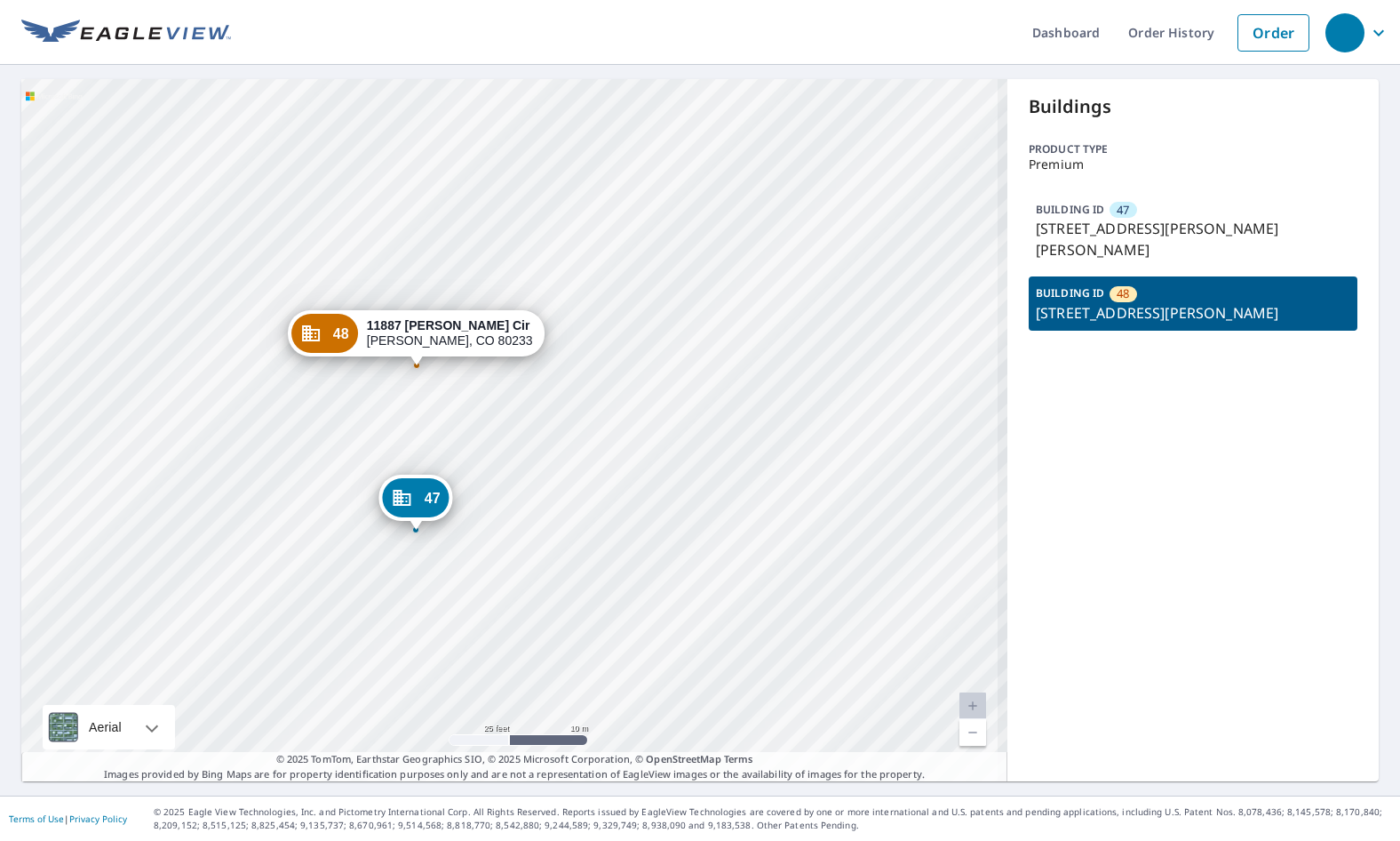
drag, startPoint x: 485, startPoint y: 463, endPoint x: 581, endPoint y: 481, distance: 97.7
click at [581, 481] on div "47 [STREET_ADDRESS][PERSON_NAME] 48 [STREET_ADDRESS][PERSON_NAME]" at bounding box center [514, 431] width 986 height 702
